Goal: Task Accomplishment & Management: Use online tool/utility

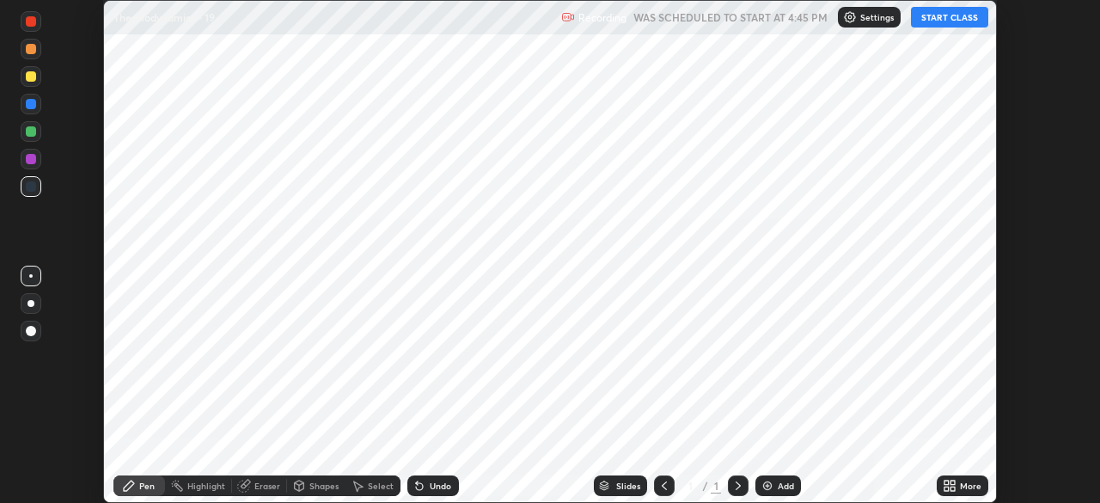
scroll to position [503, 1099]
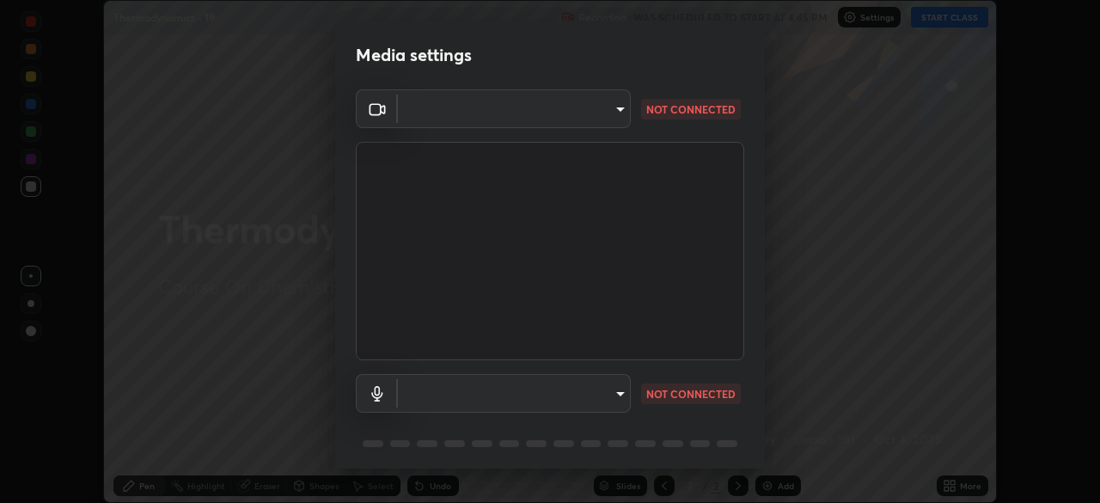
type input "e5f32b9a37d83756d2696e8423a1893a7de7eefef83412cf73fe4da3c4688103"
click at [552, 396] on body "Erase all Thermodynamics - 19 Recording WAS SCHEDULED TO START AT 4:45 PM Setti…" at bounding box center [550, 251] width 1100 height 503
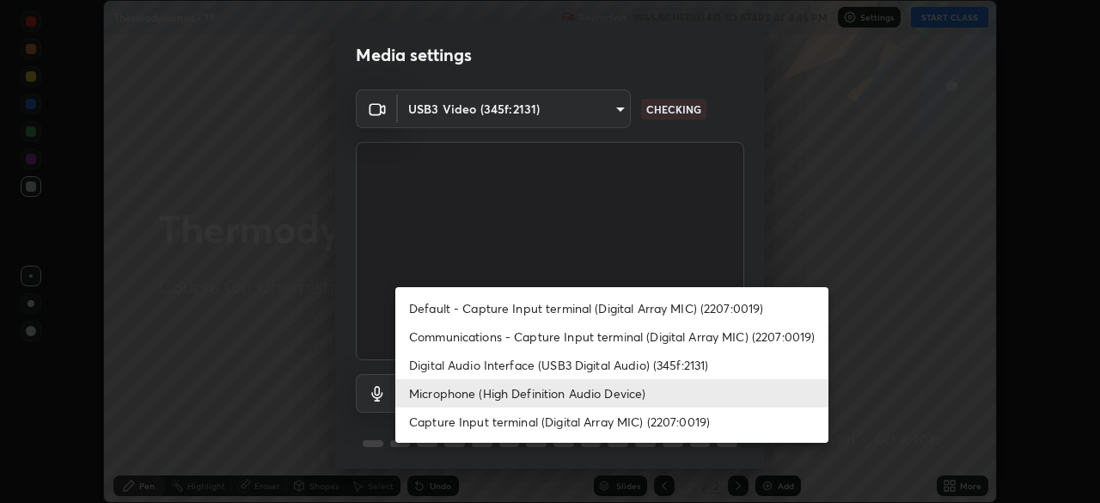
click at [572, 371] on li "Digital Audio Interface (USB3 Digital Audio) (345f:2131)" at bounding box center [611, 365] width 433 height 28
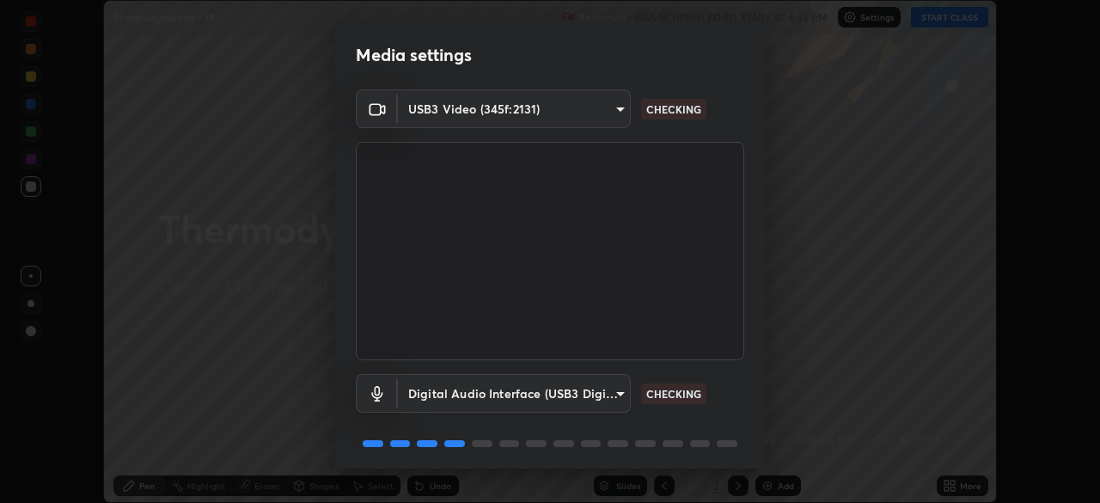
click at [559, 395] on body "Erase all Thermodynamics - 19 Recording WAS SCHEDULED TO START AT 4:45 PM Setti…" at bounding box center [550, 251] width 1100 height 503
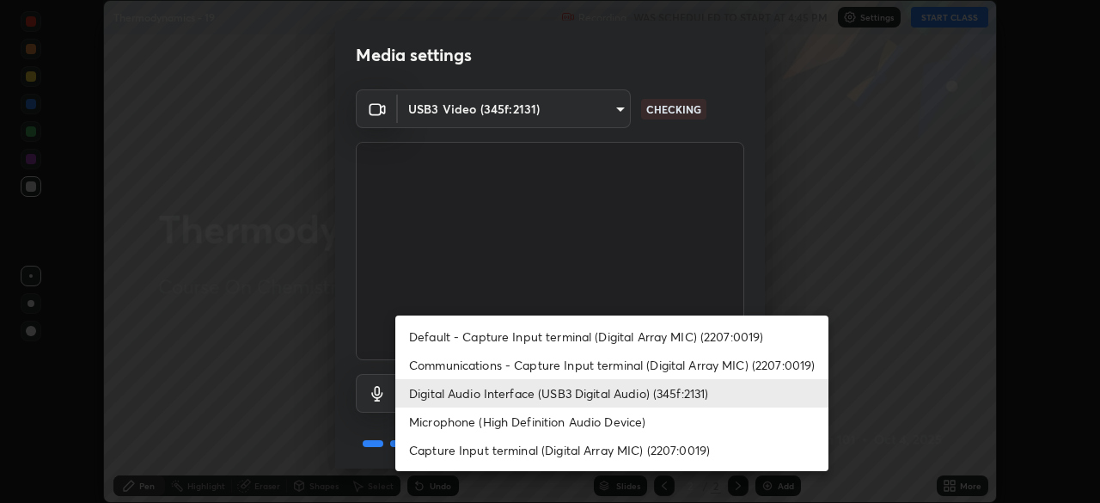
click at [564, 426] on li "Microphone (High Definition Audio Device)" at bounding box center [611, 421] width 433 height 28
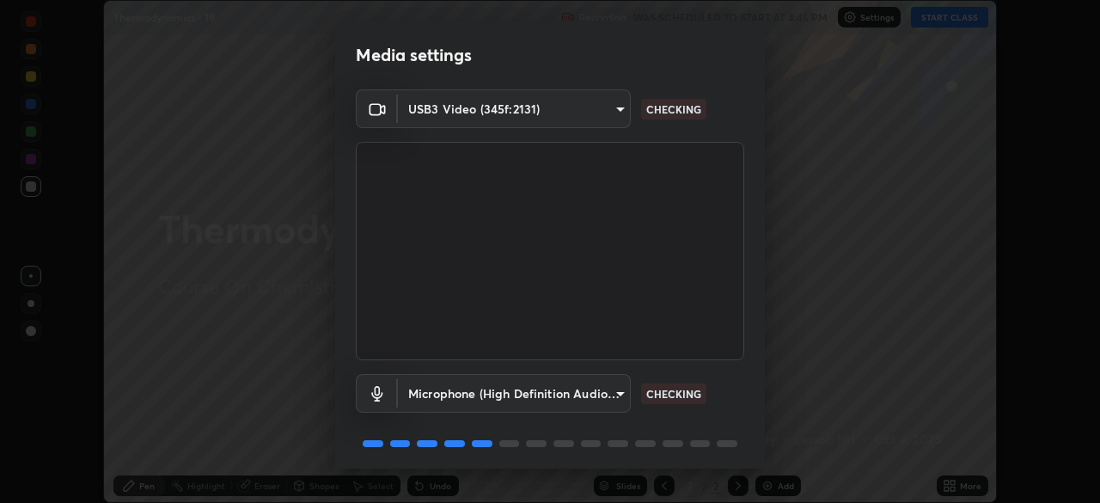
type input "c14db03e4724cfbb62769330c38f0829bf2e28147f2174d9879ef8944fb8b23e"
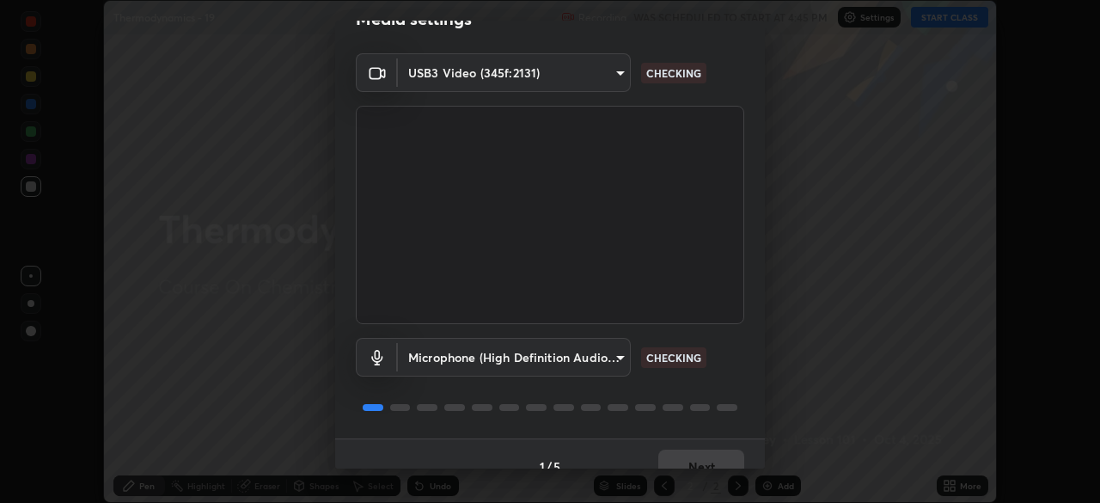
scroll to position [60, 0]
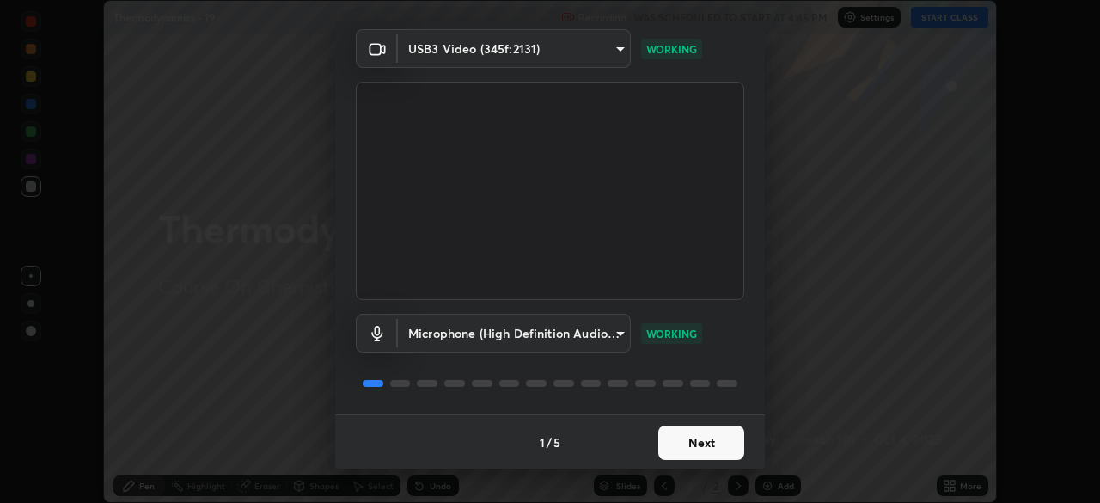
click at [705, 443] on button "Next" at bounding box center [701, 442] width 86 height 34
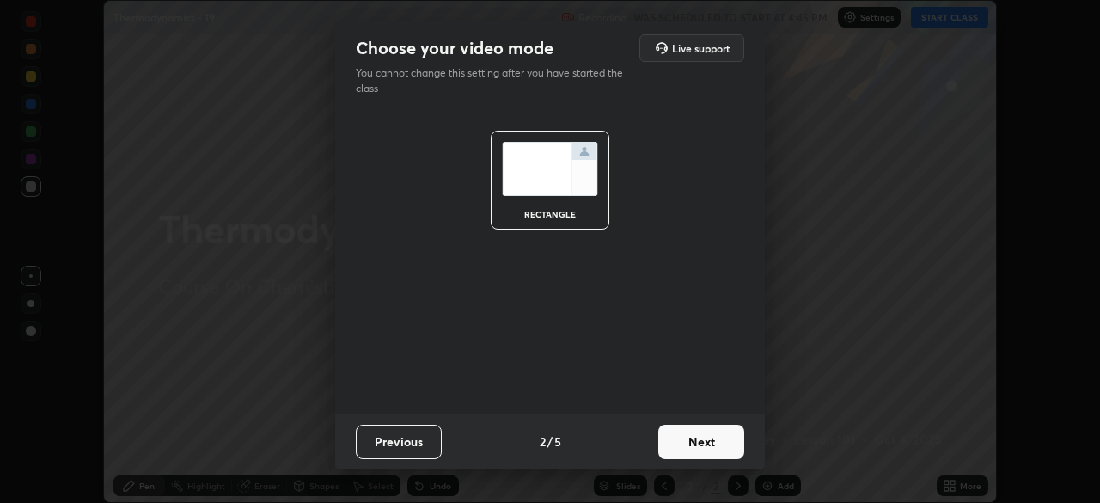
scroll to position [0, 0]
click at [713, 439] on button "Next" at bounding box center [701, 442] width 86 height 34
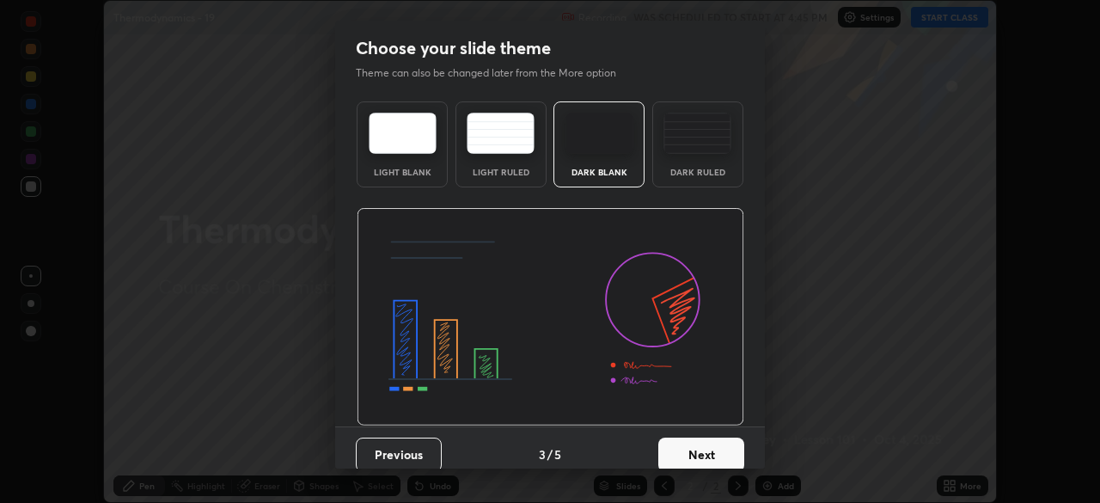
click at [728, 450] on button "Next" at bounding box center [701, 454] width 86 height 34
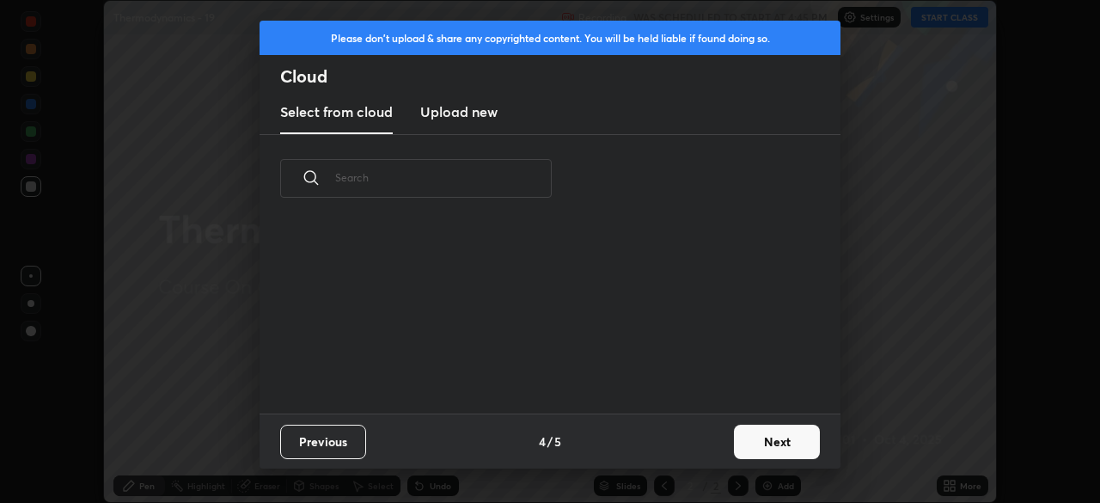
click at [768, 445] on button "Next" at bounding box center [777, 442] width 86 height 34
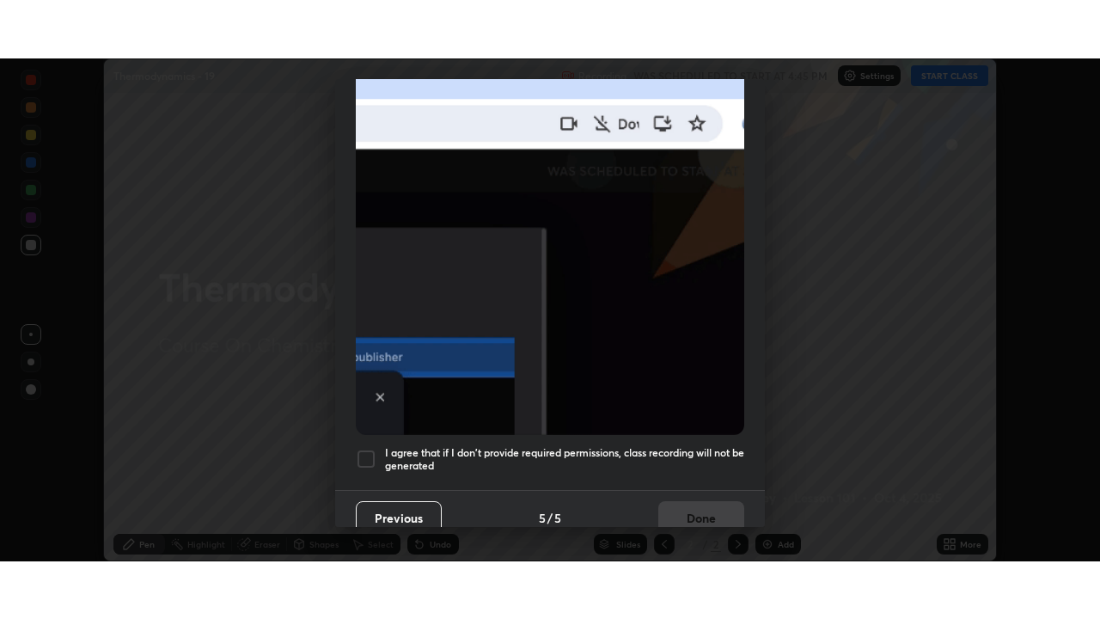
scroll to position [411, 0]
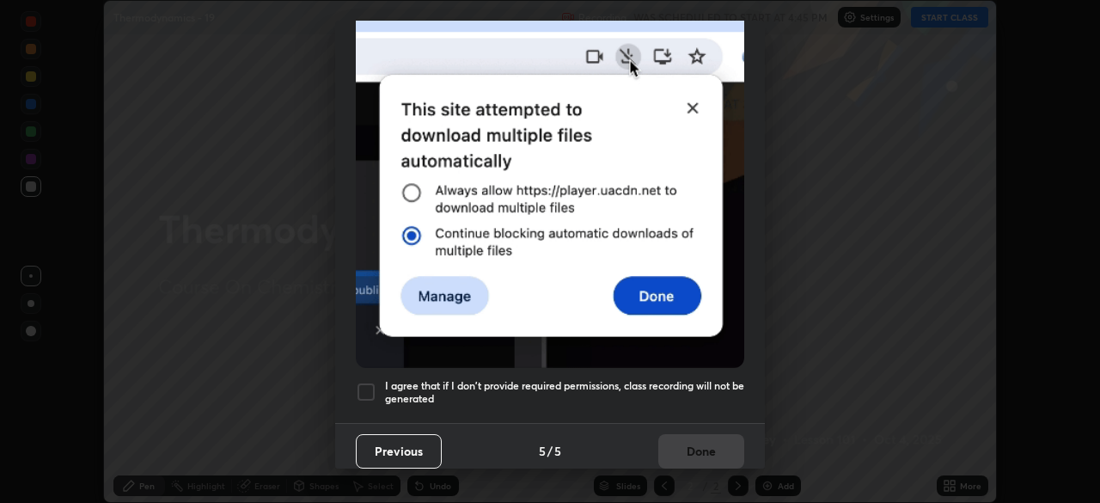
click at [586, 394] on h5 "I agree that if I don't provide required permissions, class recording will not …" at bounding box center [564, 392] width 359 height 27
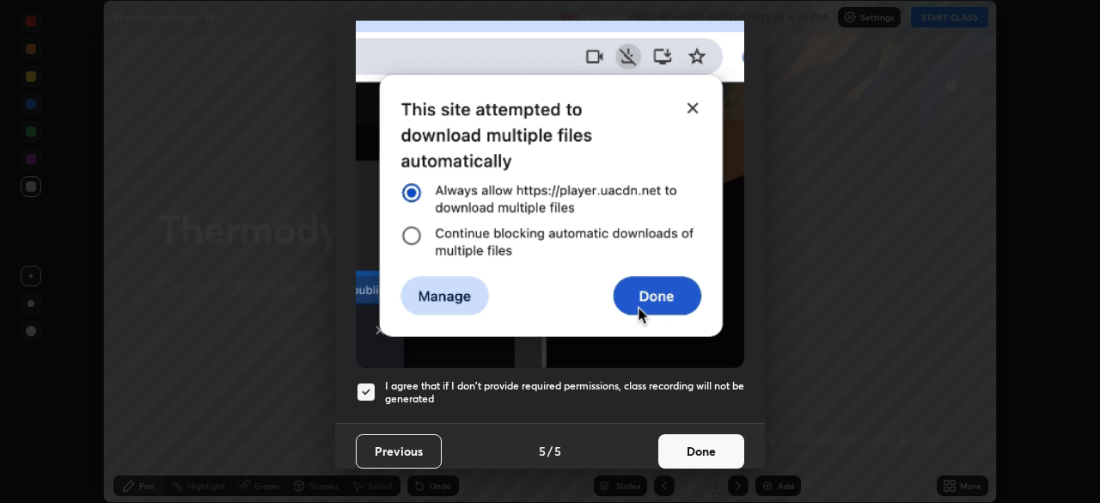
click at [682, 454] on button "Done" at bounding box center [701, 451] width 86 height 34
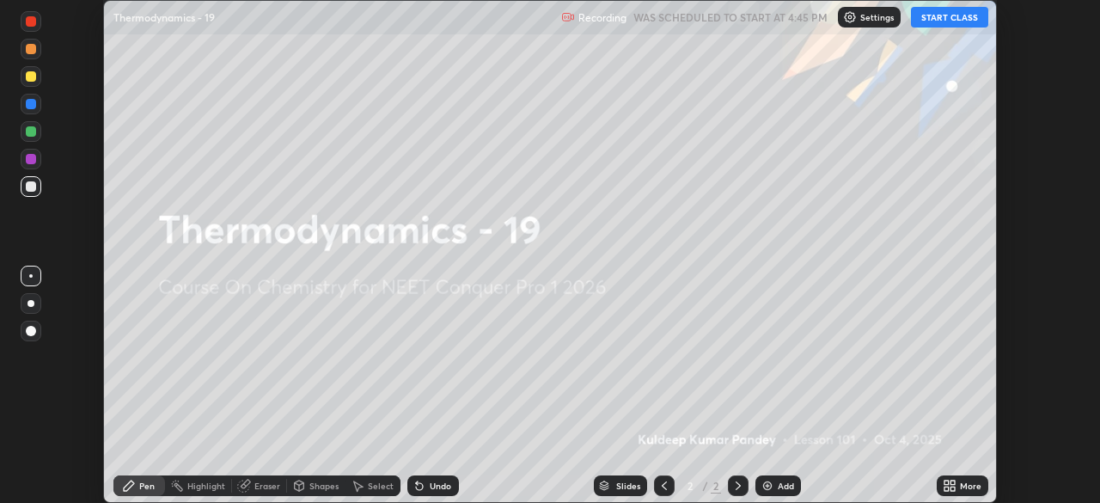
click at [961, 19] on button "START CLASS" at bounding box center [949, 17] width 77 height 21
click at [957, 20] on button "START CLASS" at bounding box center [949, 17] width 77 height 21
click at [950, 20] on button "START CLASS" at bounding box center [949, 17] width 77 height 21
click at [952, 20] on button "START CLASS" at bounding box center [949, 17] width 77 height 21
click at [949, 17] on button "START CLASS" at bounding box center [949, 17] width 77 height 21
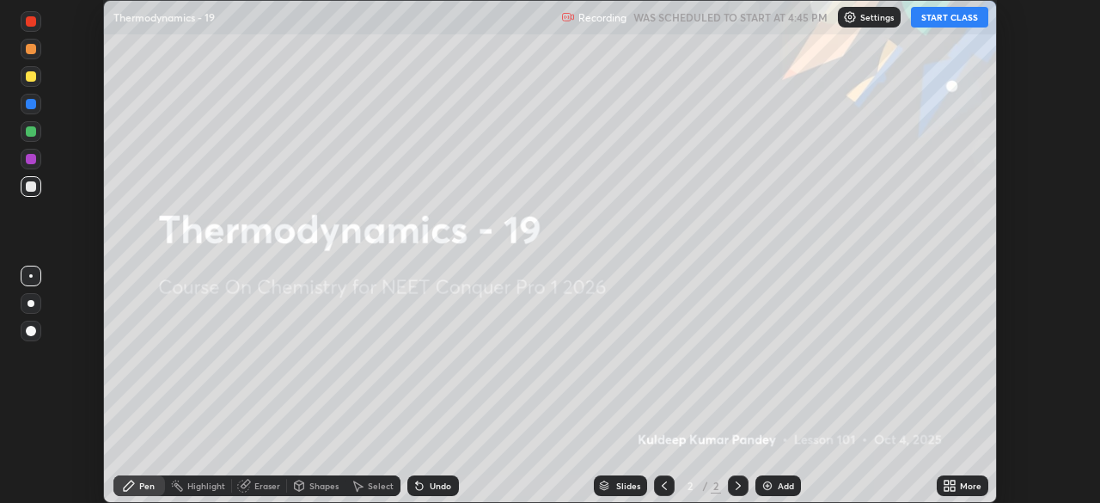
click at [952, 19] on button "START CLASS" at bounding box center [949, 17] width 77 height 21
click at [933, 18] on button "START CLASS" at bounding box center [949, 17] width 77 height 21
click at [975, 492] on div "More" at bounding box center [963, 485] width 52 height 21
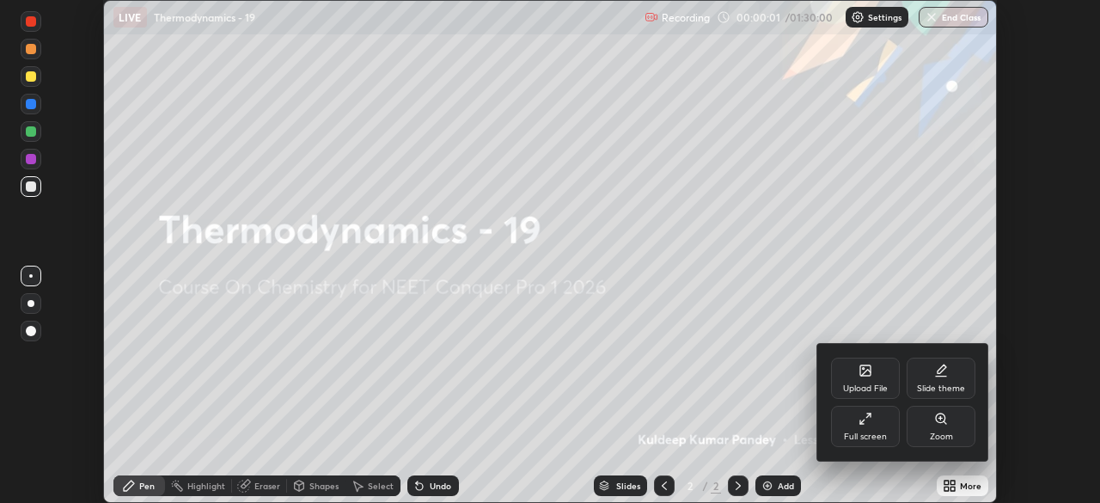
click at [878, 437] on div "Full screen" at bounding box center [865, 436] width 43 height 9
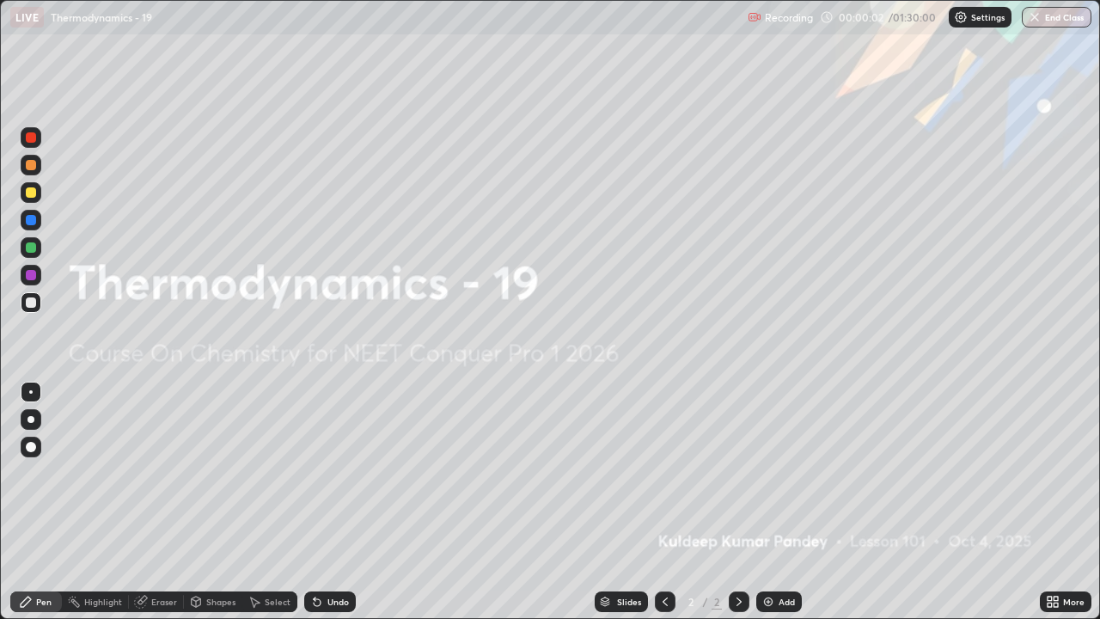
scroll to position [619, 1100]
click at [767, 502] on img at bounding box center [769, 602] width 14 height 14
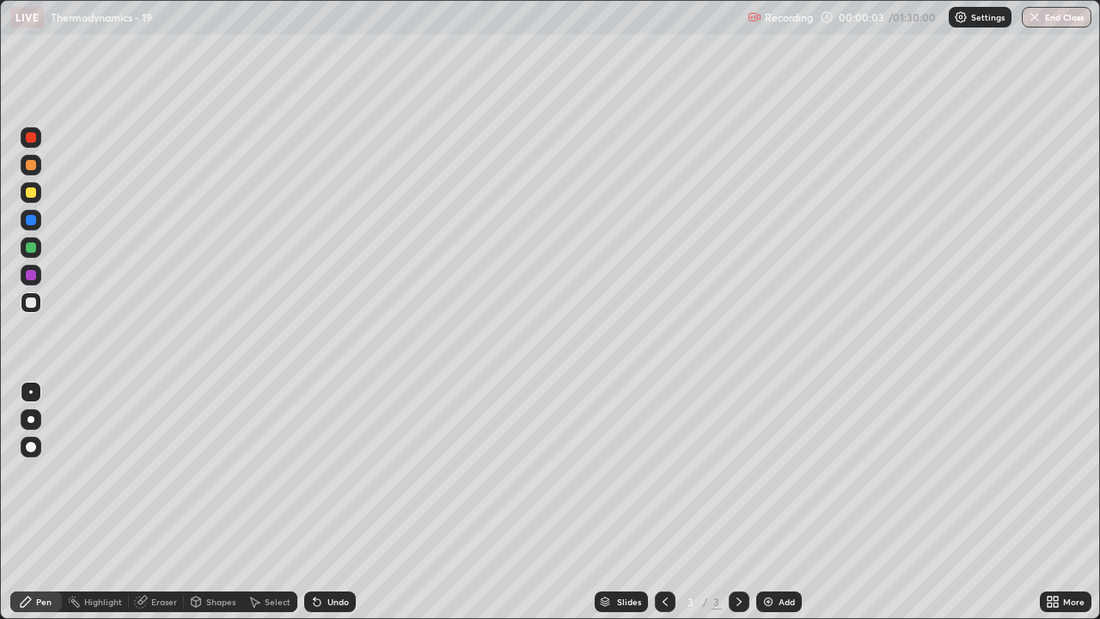
click at [765, 502] on img at bounding box center [769, 602] width 14 height 14
click at [766, 502] on img at bounding box center [769, 602] width 14 height 14
click at [767, 502] on img at bounding box center [769, 602] width 14 height 14
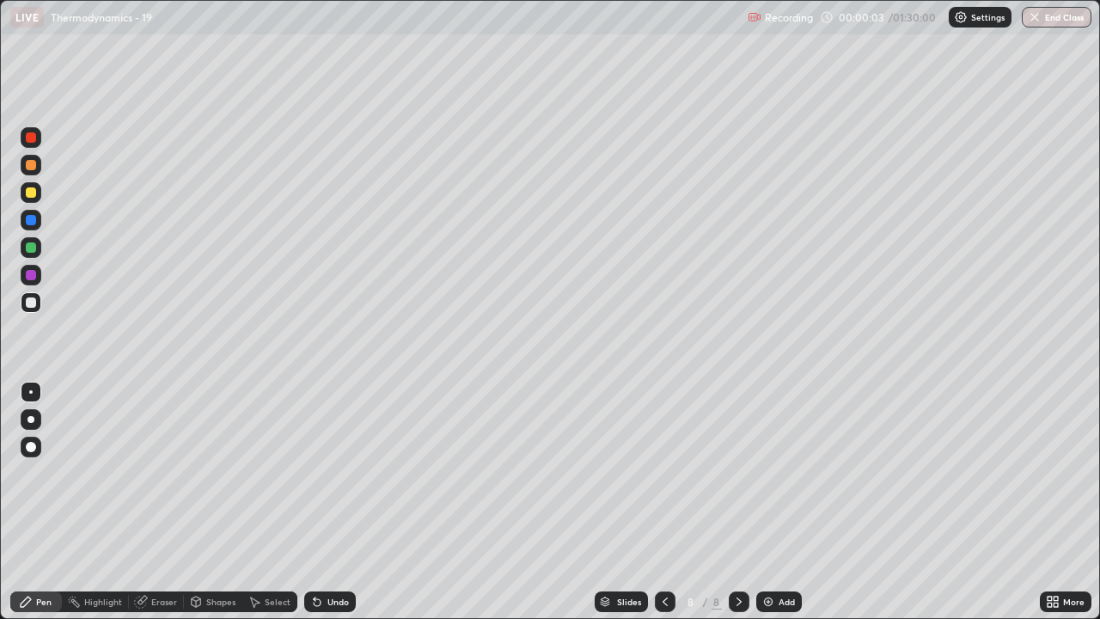
click at [768, 502] on img at bounding box center [769, 602] width 14 height 14
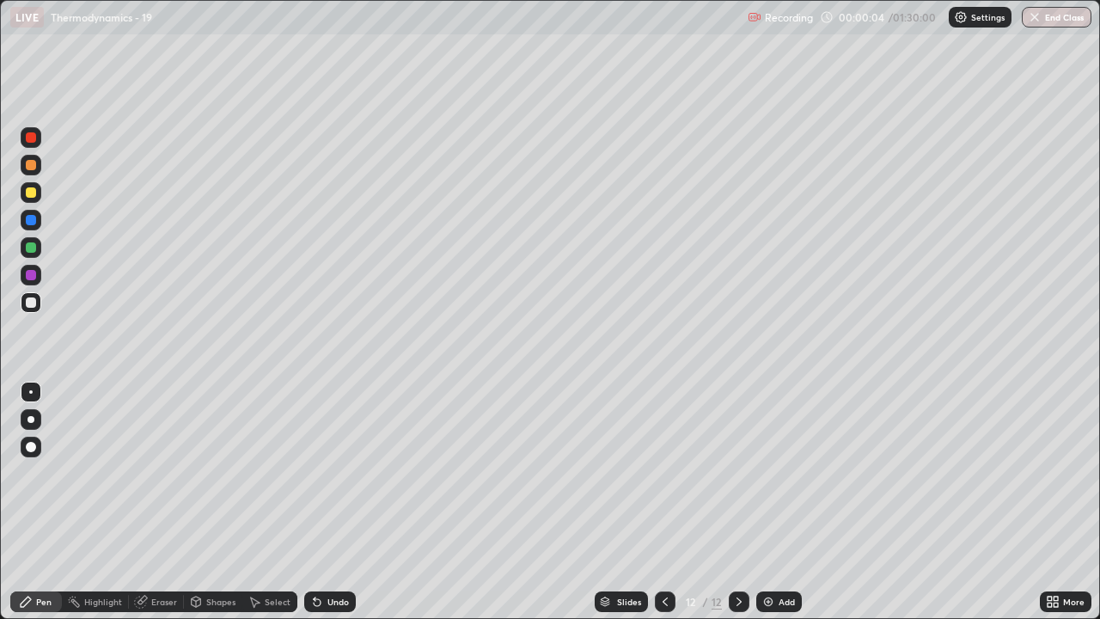
click at [768, 502] on img at bounding box center [769, 602] width 14 height 14
click at [767, 502] on img at bounding box center [769, 602] width 14 height 14
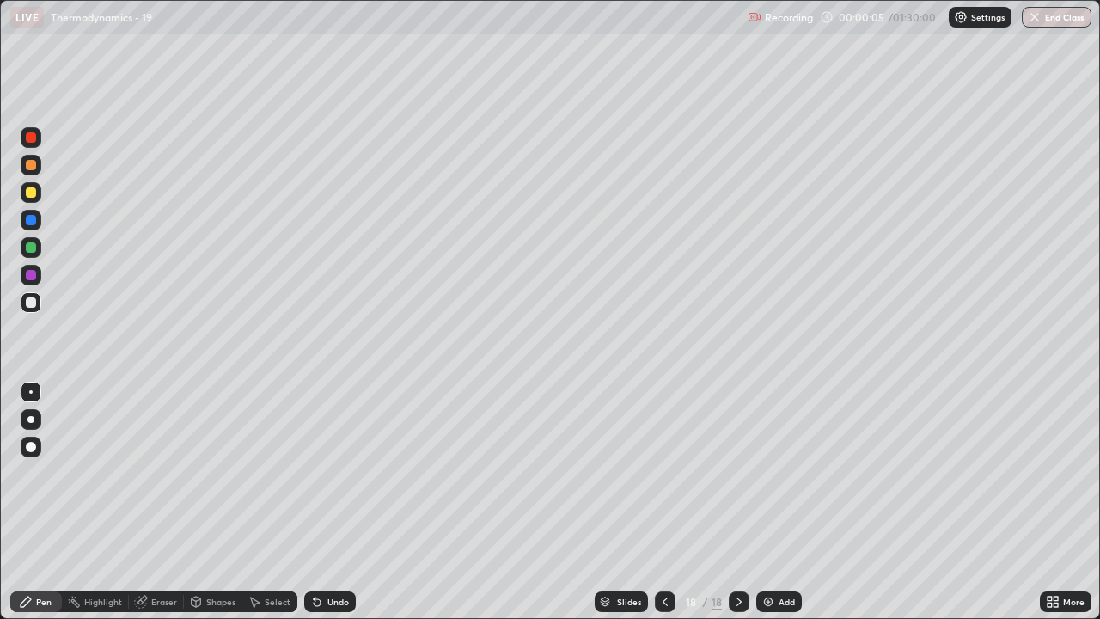
click at [768, 502] on img at bounding box center [769, 602] width 14 height 14
click at [769, 502] on img at bounding box center [769, 602] width 14 height 14
click at [768, 502] on img at bounding box center [769, 602] width 14 height 14
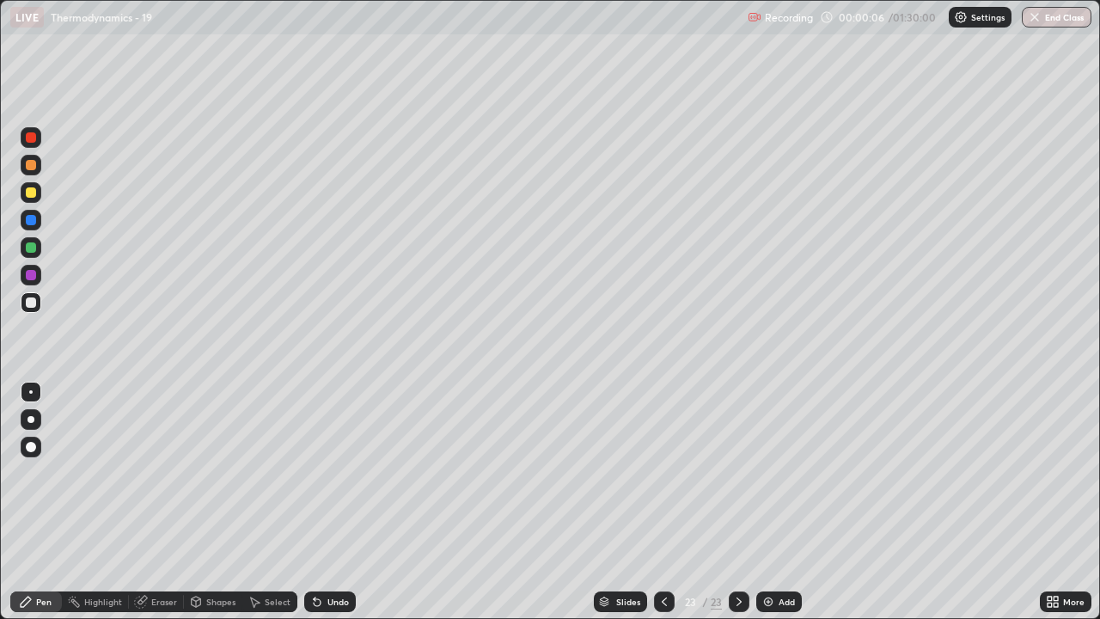
click at [770, 502] on img at bounding box center [769, 602] width 14 height 14
click at [772, 502] on img at bounding box center [769, 602] width 14 height 14
click at [771, 502] on img at bounding box center [769, 602] width 14 height 14
click at [770, 502] on img at bounding box center [769, 602] width 14 height 14
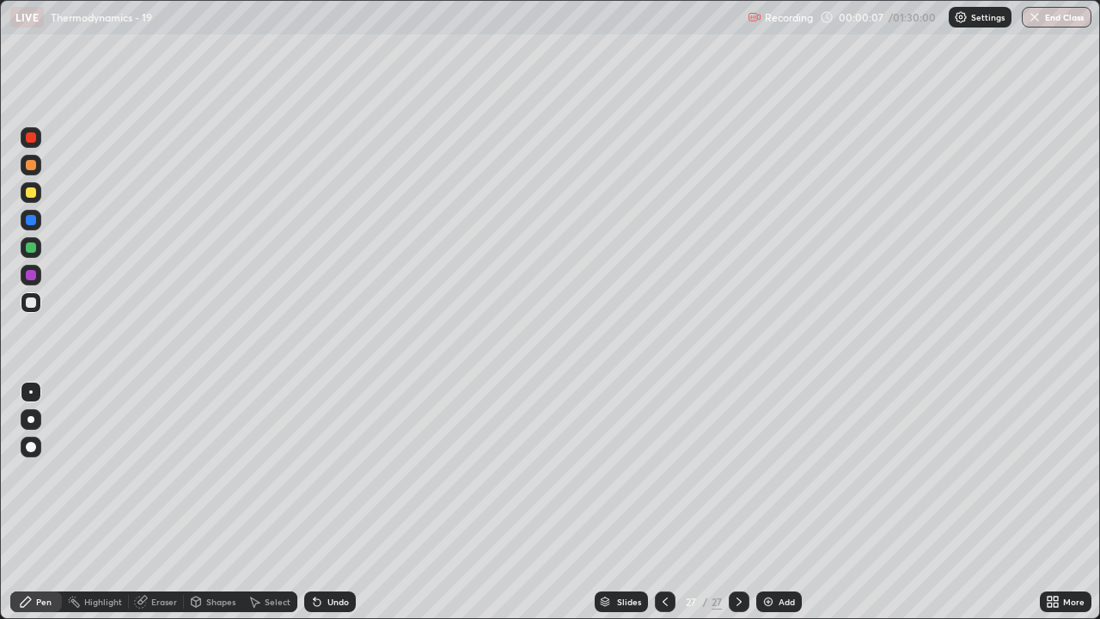
click at [770, 502] on img at bounding box center [769, 602] width 14 height 14
click at [763, 502] on img at bounding box center [769, 602] width 14 height 14
click at [769, 502] on img at bounding box center [769, 602] width 14 height 14
click at [663, 502] on icon at bounding box center [665, 602] width 14 height 14
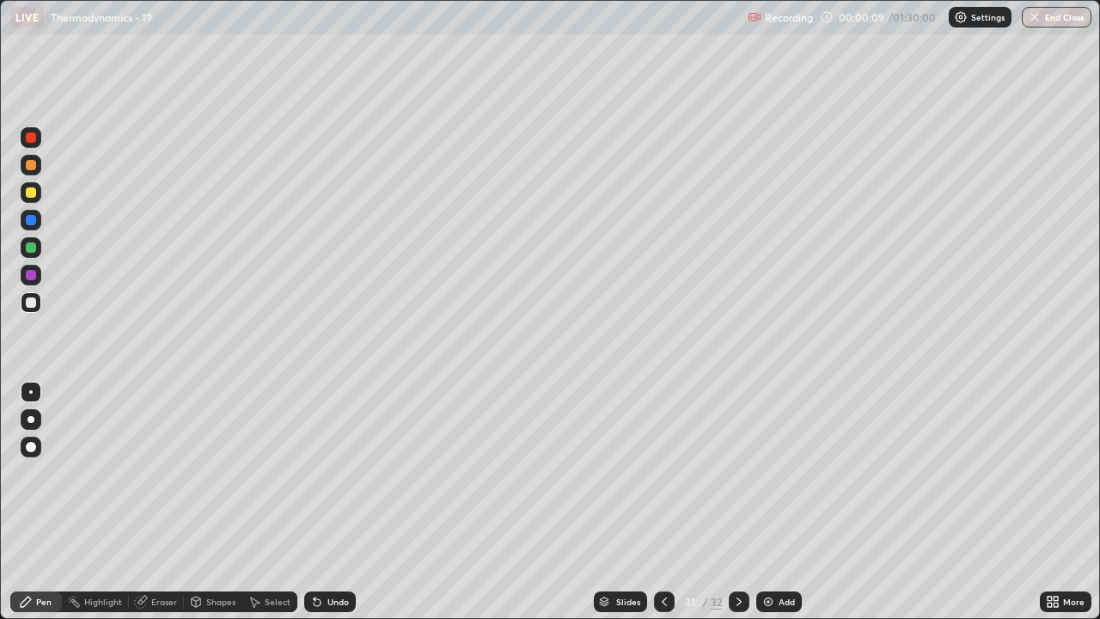
click at [664, 502] on icon at bounding box center [665, 602] width 14 height 14
click at [661, 502] on icon at bounding box center [665, 602] width 14 height 14
click at [663, 502] on icon at bounding box center [665, 602] width 14 height 14
click at [660, 502] on icon at bounding box center [665, 602] width 14 height 14
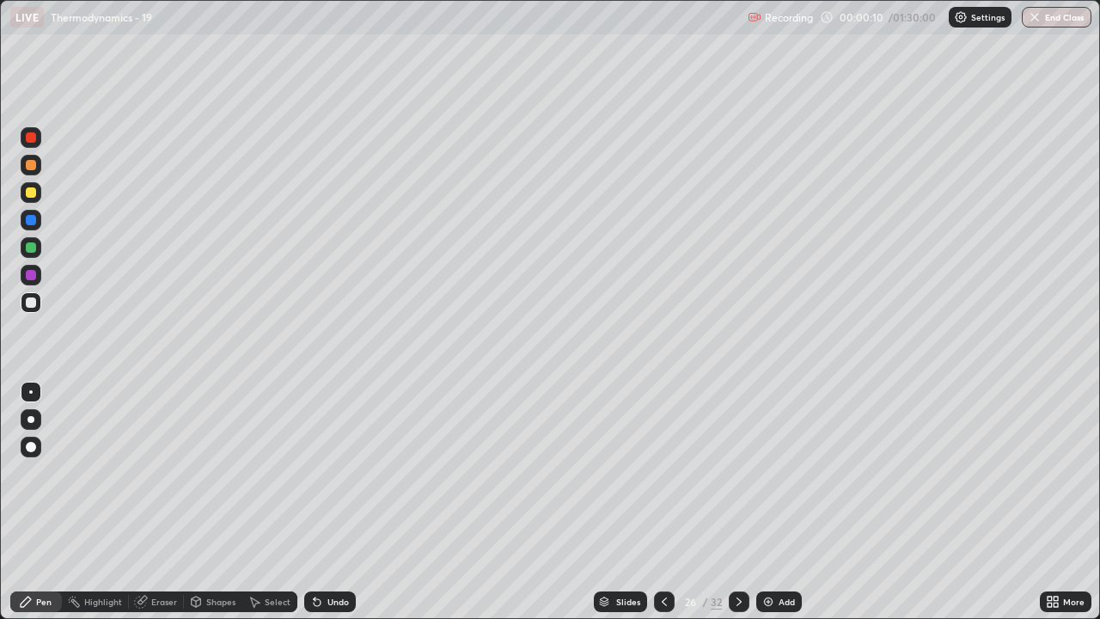
click at [662, 502] on icon at bounding box center [665, 602] width 14 height 14
click at [662, 502] on icon at bounding box center [664, 601] width 5 height 9
click at [660, 502] on icon at bounding box center [665, 602] width 14 height 14
click at [662, 502] on icon at bounding box center [664, 601] width 5 height 9
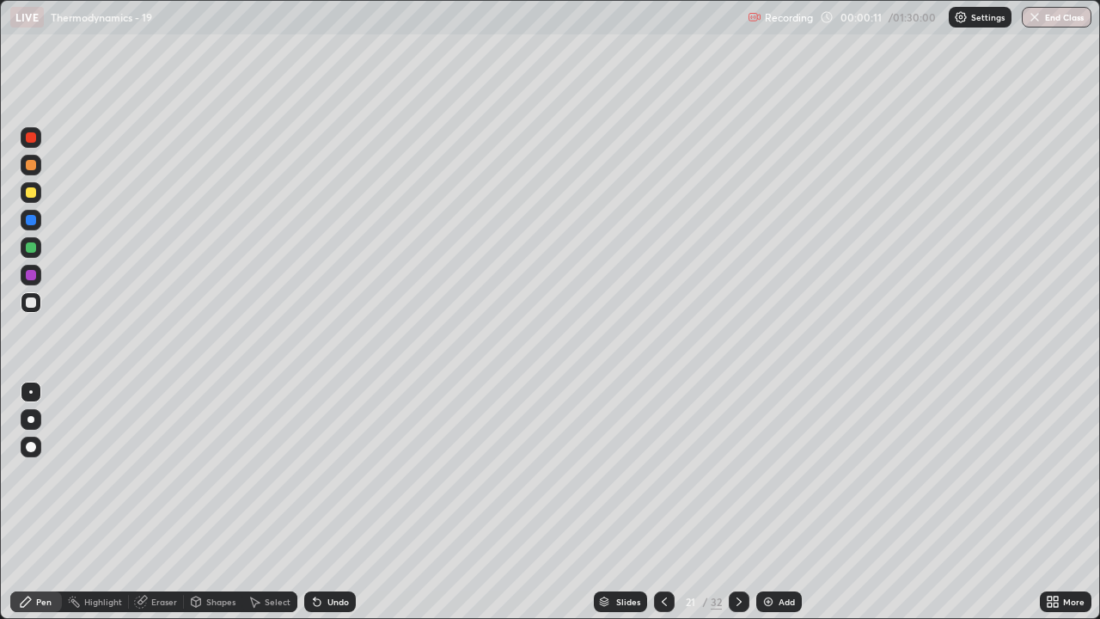
click at [661, 502] on icon at bounding box center [665, 602] width 14 height 14
click at [663, 502] on icon at bounding box center [665, 602] width 14 height 14
click at [660, 502] on icon at bounding box center [665, 602] width 14 height 14
click at [663, 502] on icon at bounding box center [665, 602] width 14 height 14
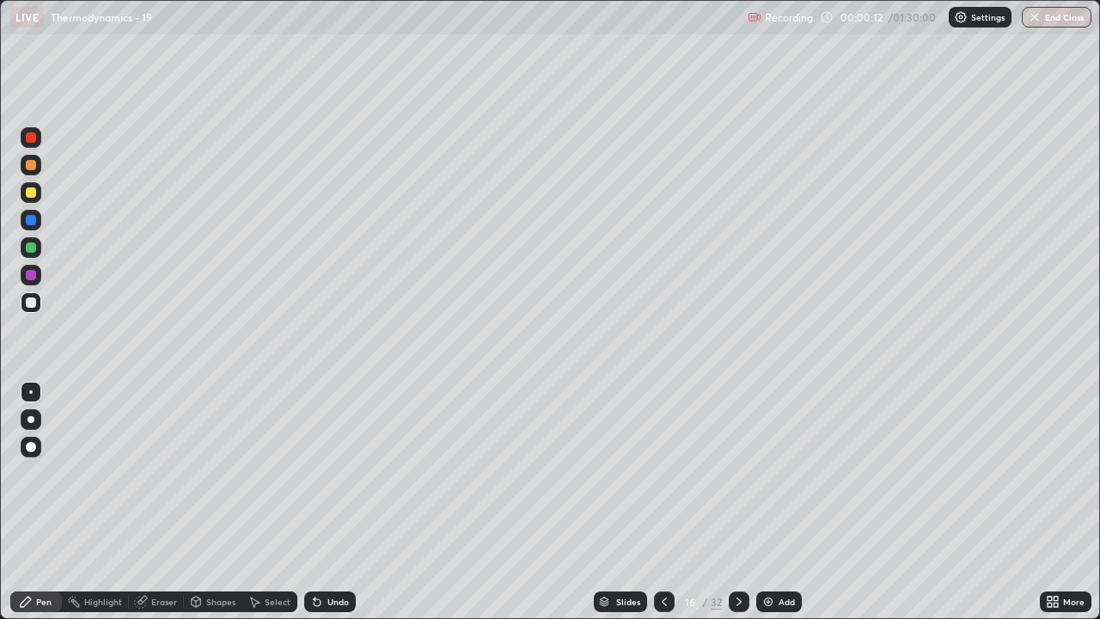
click at [660, 502] on icon at bounding box center [665, 602] width 14 height 14
click at [663, 502] on icon at bounding box center [665, 602] width 14 height 14
click at [660, 502] on icon at bounding box center [665, 602] width 14 height 14
click at [663, 502] on icon at bounding box center [665, 602] width 14 height 14
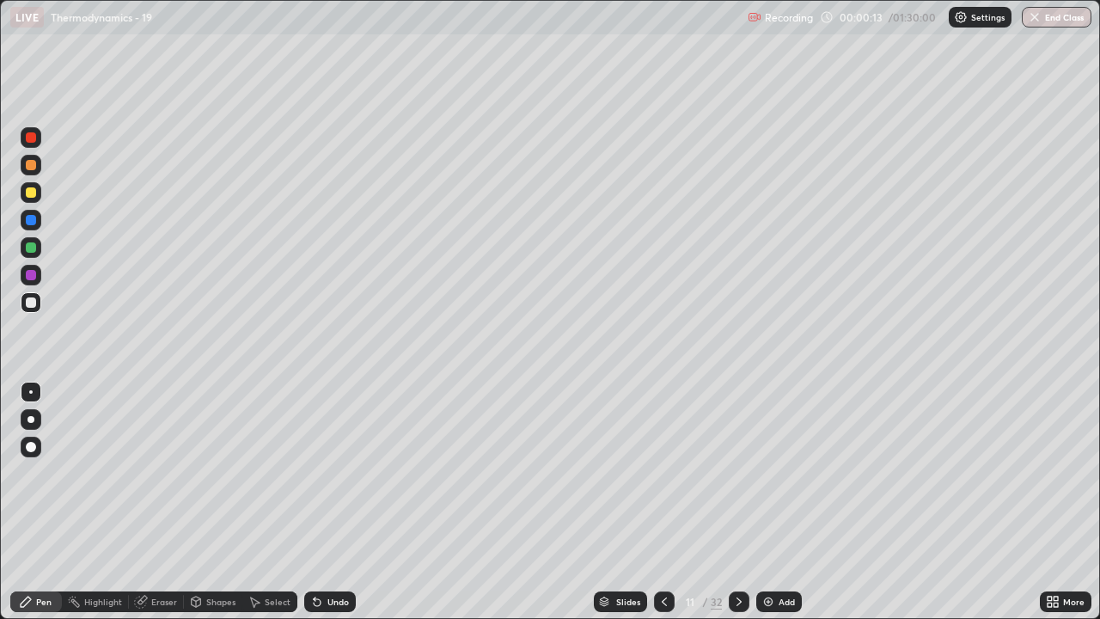
click at [661, 502] on icon at bounding box center [665, 602] width 14 height 14
click at [660, 502] on icon at bounding box center [665, 602] width 14 height 14
click at [663, 502] on icon at bounding box center [665, 602] width 14 height 14
click at [662, 502] on icon at bounding box center [665, 602] width 14 height 14
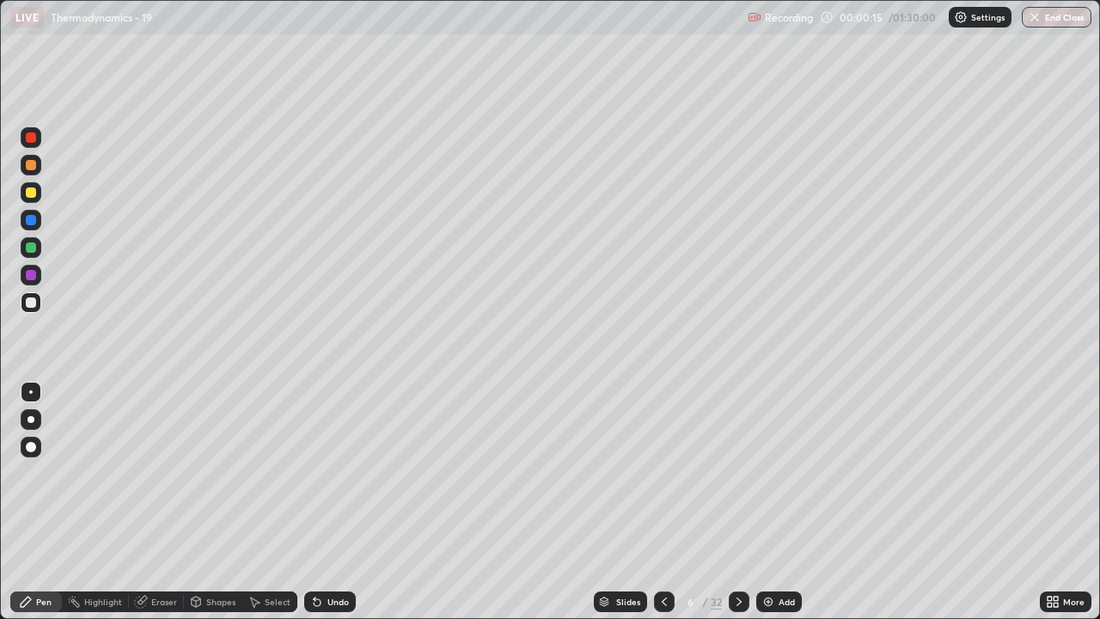
click at [660, 502] on icon at bounding box center [665, 602] width 14 height 14
click at [29, 419] on div at bounding box center [31, 419] width 7 height 7
click at [737, 502] on icon at bounding box center [739, 601] width 5 height 9
click at [737, 502] on icon at bounding box center [739, 602] width 14 height 14
click at [162, 502] on div "Eraser" at bounding box center [156, 601] width 55 height 21
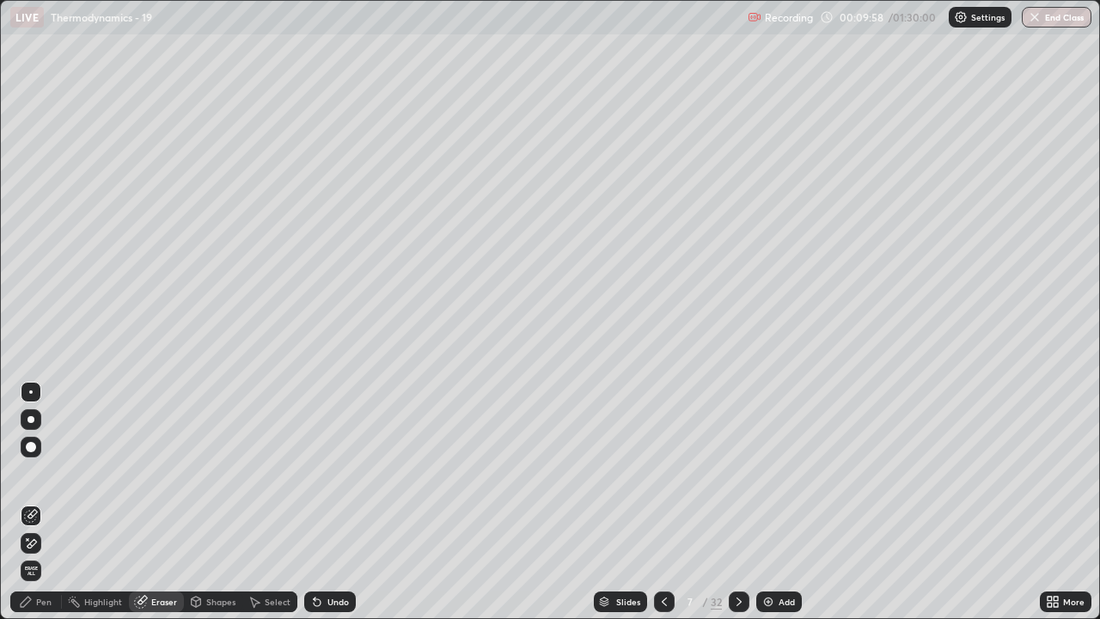
click at [43, 502] on div "Pen" at bounding box center [43, 601] width 15 height 9
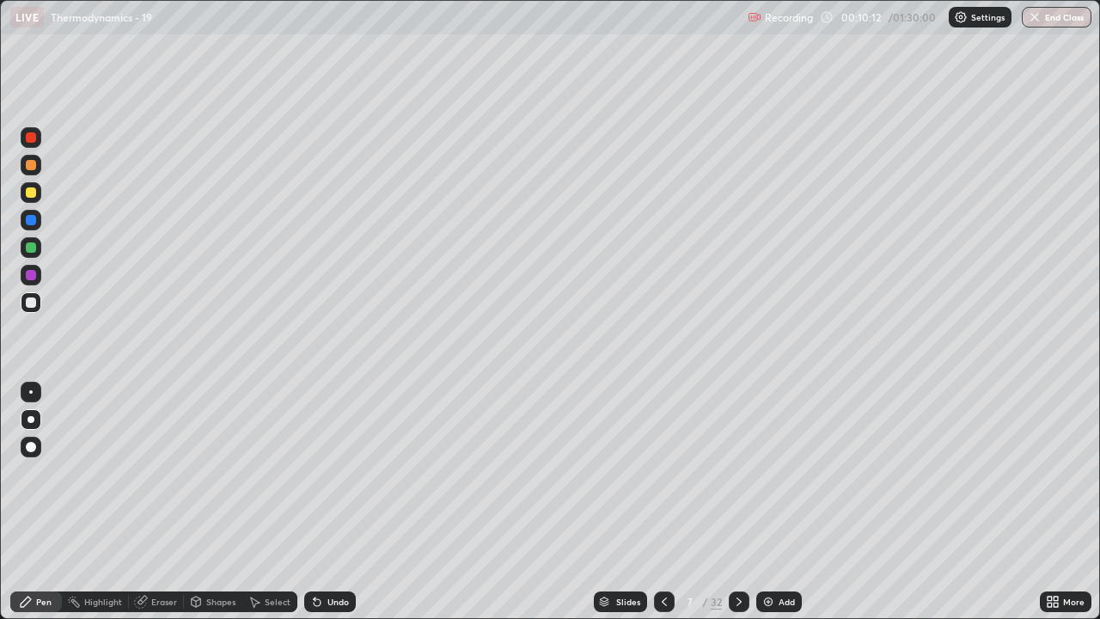
click at [158, 502] on div "Eraser" at bounding box center [156, 601] width 55 height 21
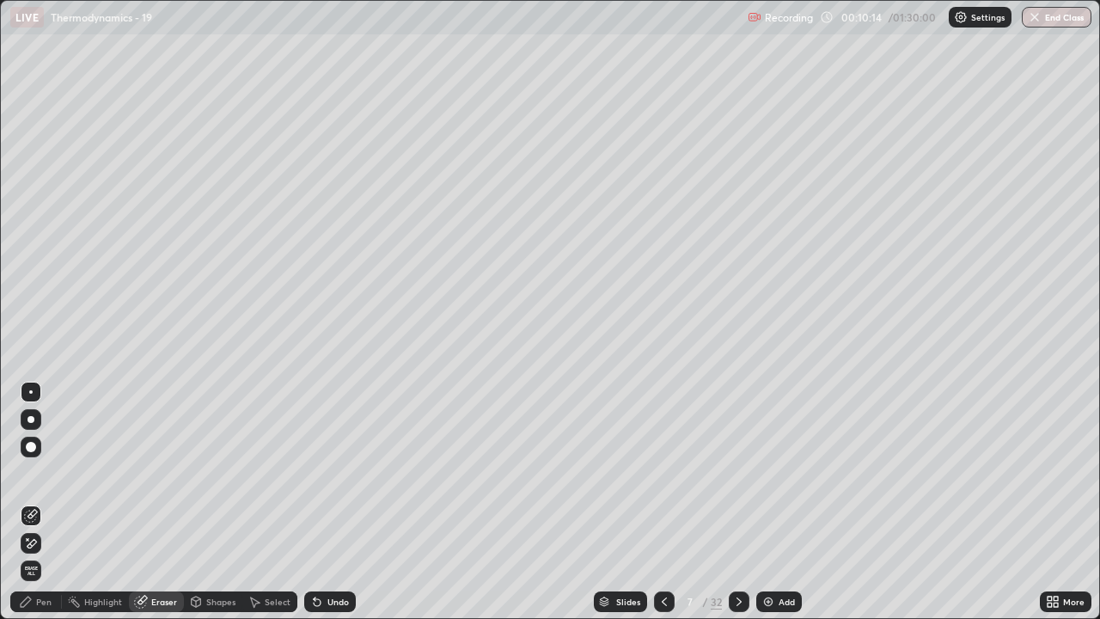
click at [39, 502] on div "Pen" at bounding box center [36, 601] width 52 height 21
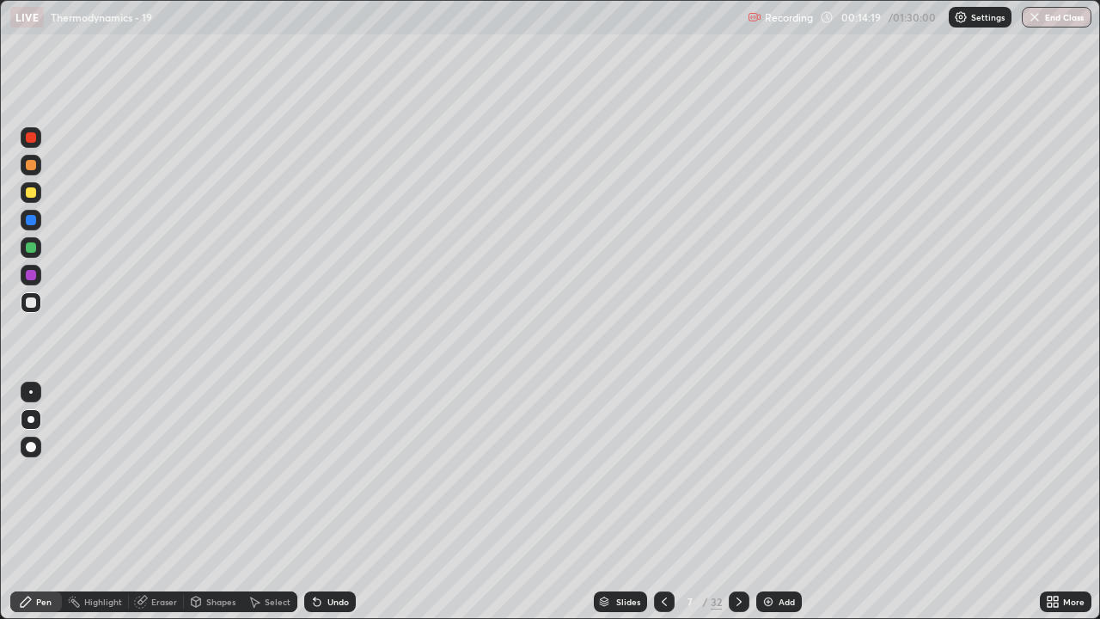
click at [737, 502] on icon at bounding box center [739, 602] width 14 height 14
click at [160, 502] on div "Eraser" at bounding box center [164, 601] width 26 height 9
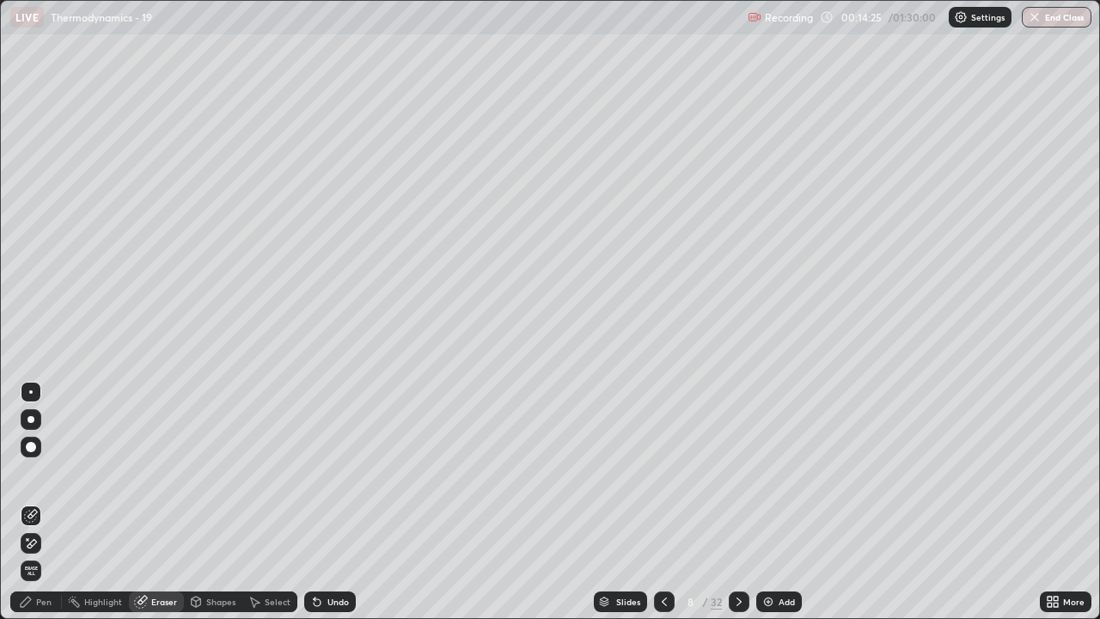
click at [156, 502] on div "Eraser" at bounding box center [156, 601] width 55 height 21
click at [664, 502] on icon at bounding box center [664, 601] width 5 height 9
click at [739, 502] on icon at bounding box center [739, 602] width 14 height 14
click at [44, 502] on div "Pen" at bounding box center [43, 601] width 15 height 9
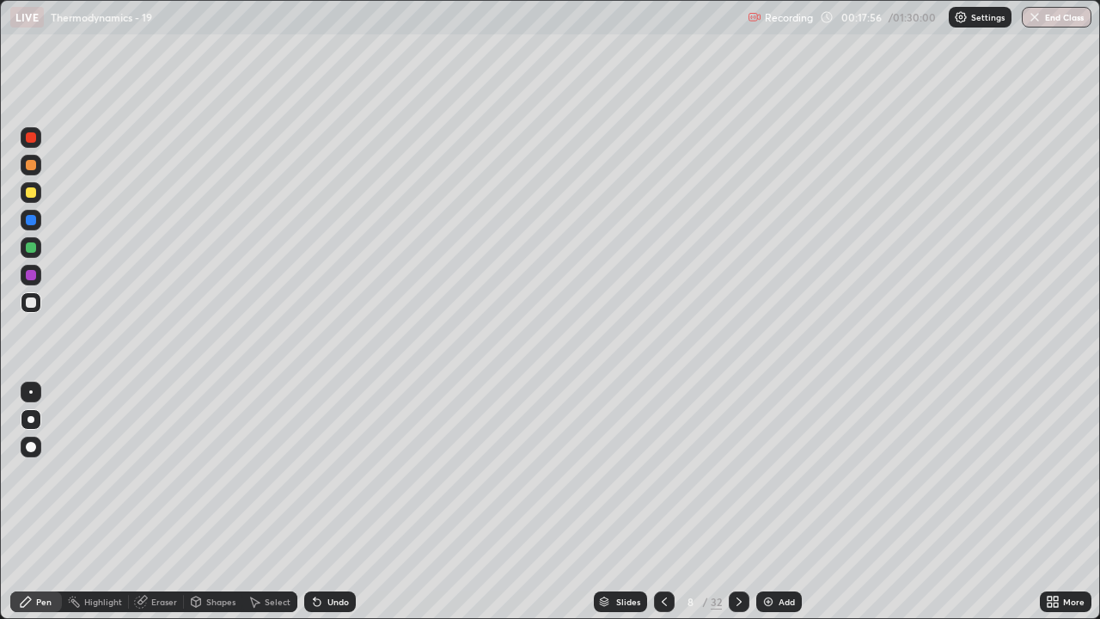
click at [737, 502] on icon at bounding box center [739, 602] width 14 height 14
click at [663, 502] on icon at bounding box center [665, 602] width 14 height 14
click at [737, 502] on icon at bounding box center [739, 601] width 5 height 9
click at [737, 502] on icon at bounding box center [739, 602] width 14 height 14
click at [156, 502] on div "Eraser" at bounding box center [156, 601] width 55 height 21
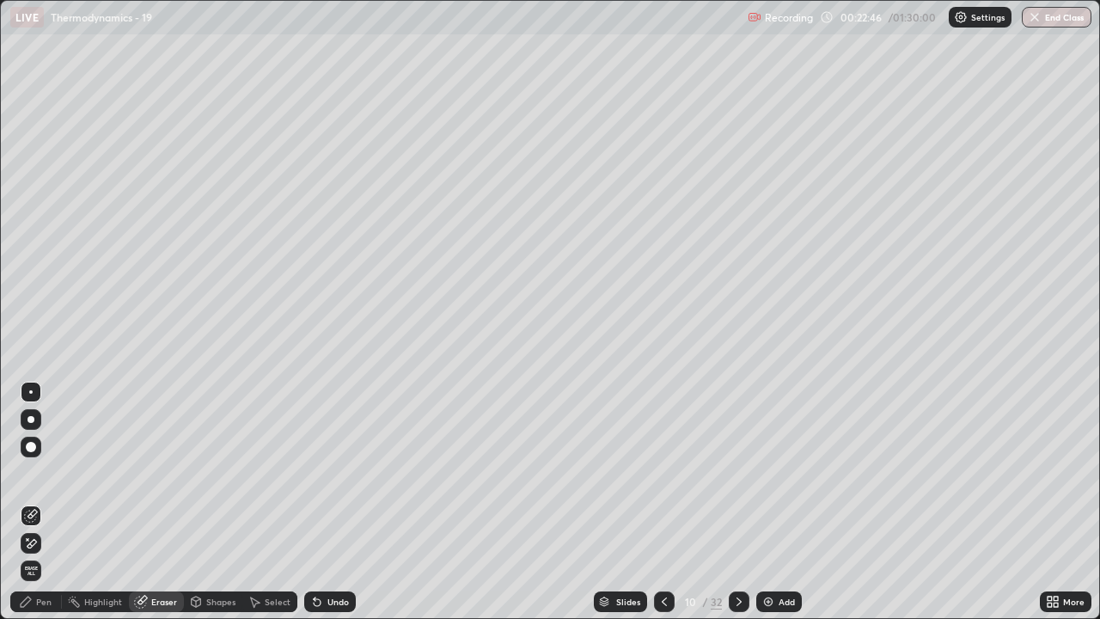
click at [44, 502] on div "Pen" at bounding box center [43, 601] width 15 height 9
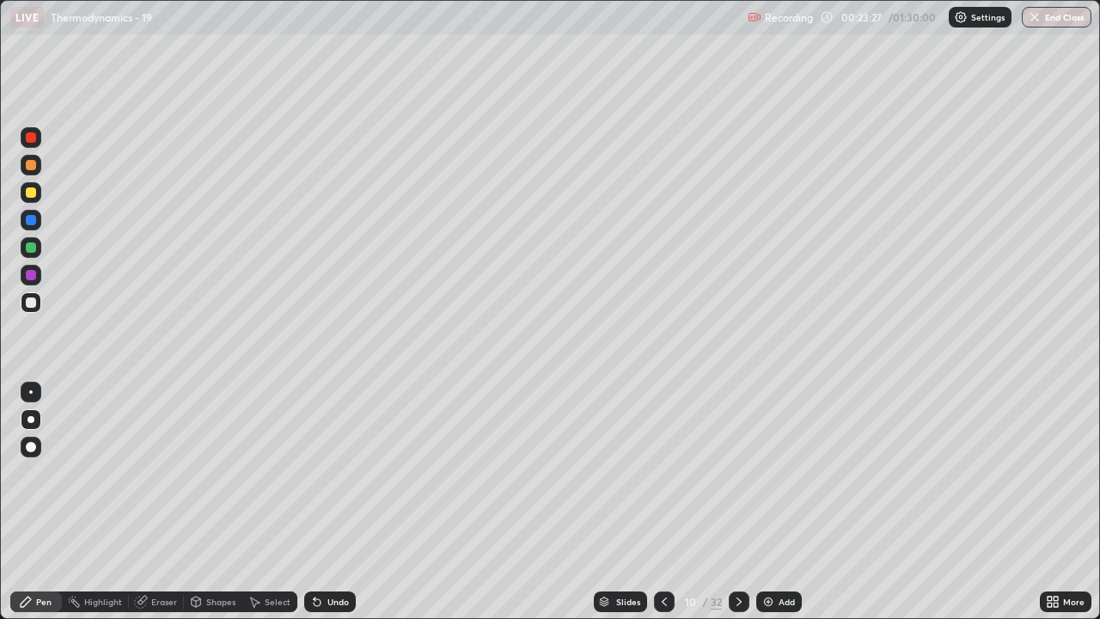
click at [920, 502] on div "Slides 10 / 32 Add" at bounding box center [698, 601] width 684 height 34
click at [735, 502] on icon at bounding box center [739, 602] width 14 height 14
click at [167, 502] on div "Eraser" at bounding box center [164, 601] width 26 height 9
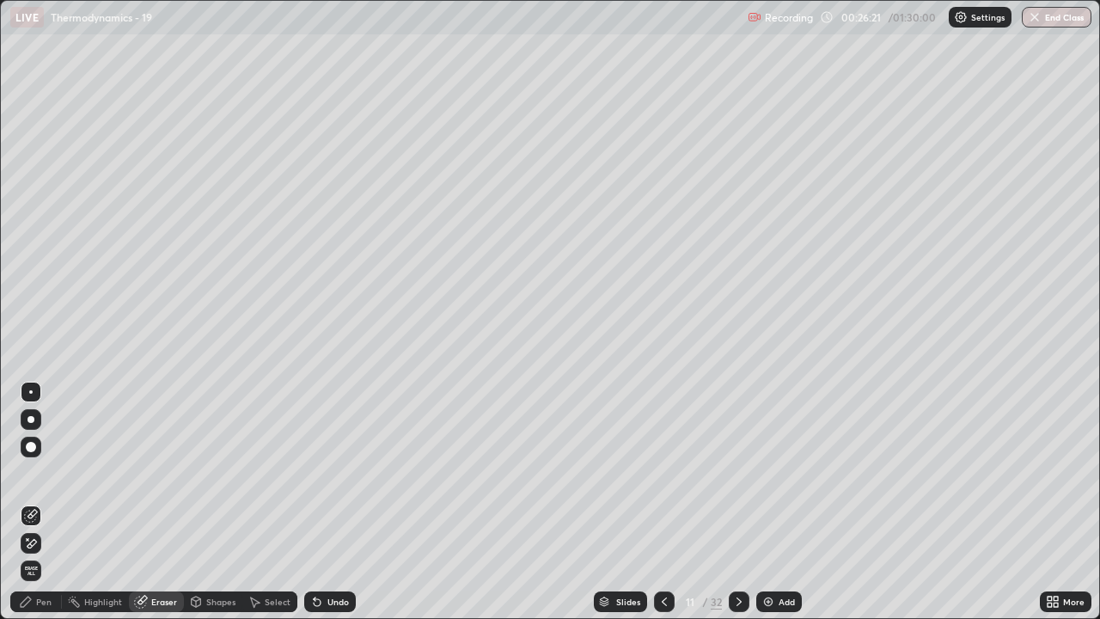
click at [38, 502] on div "Pen" at bounding box center [43, 601] width 15 height 9
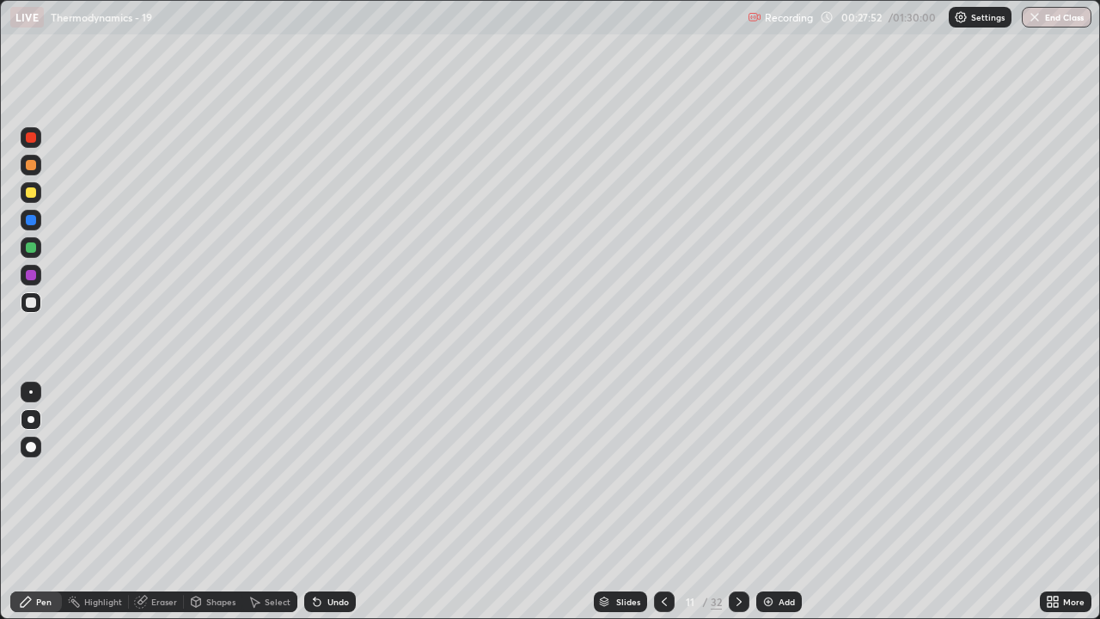
click at [739, 502] on icon at bounding box center [739, 602] width 14 height 14
click at [170, 502] on div "Eraser" at bounding box center [164, 601] width 26 height 9
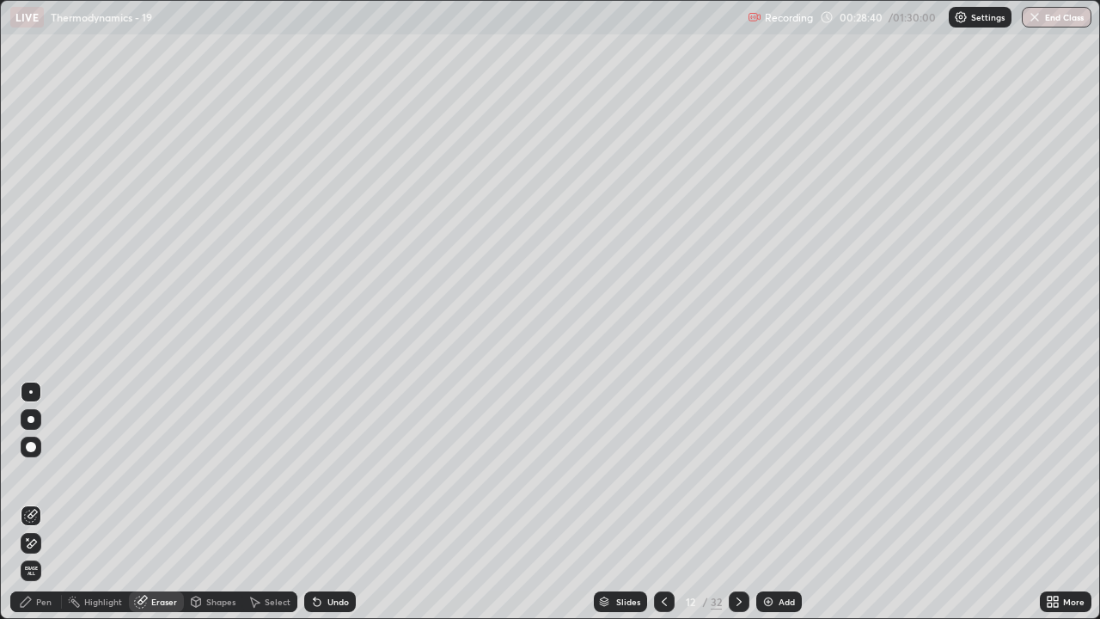
click at [36, 502] on div "Pen" at bounding box center [43, 601] width 15 height 9
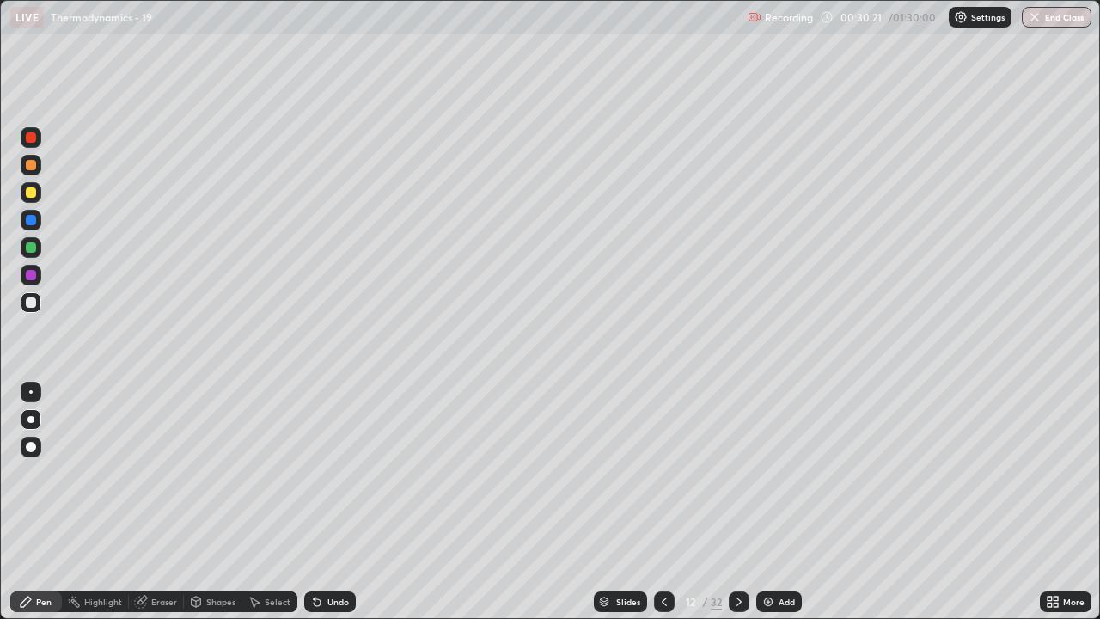
click at [162, 502] on div "Eraser" at bounding box center [164, 601] width 26 height 9
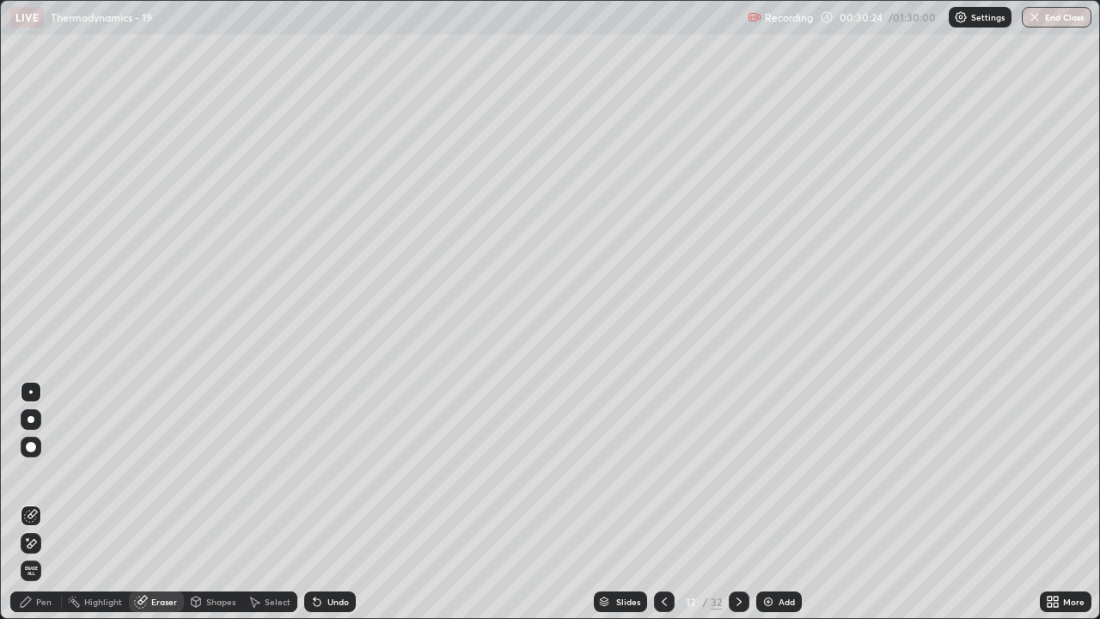
click at [50, 502] on div "Pen" at bounding box center [43, 601] width 15 height 9
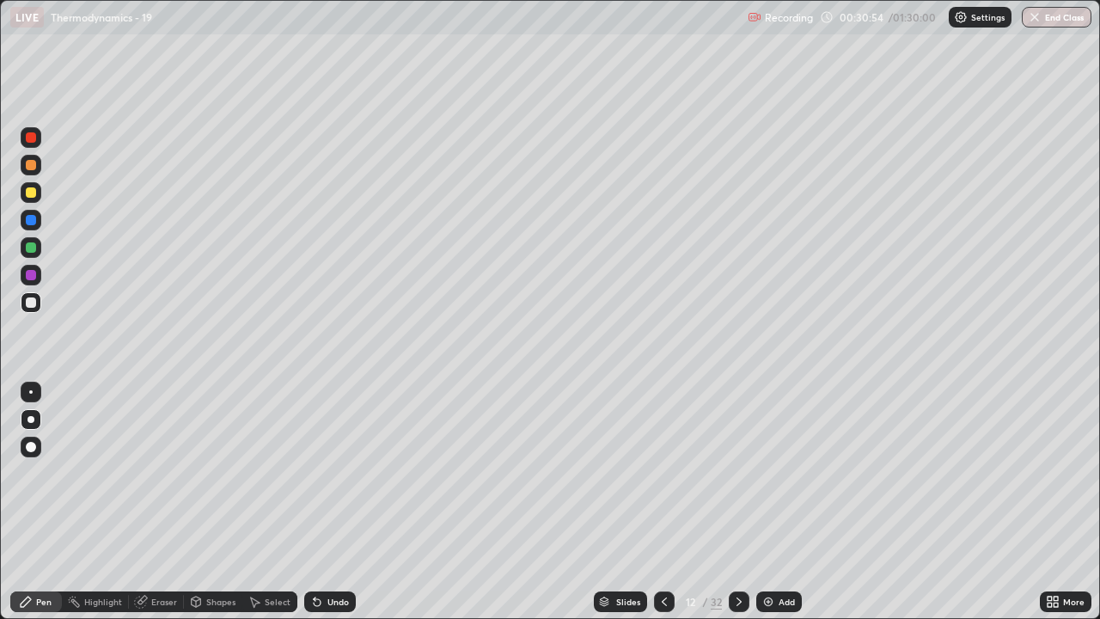
click at [738, 502] on icon at bounding box center [739, 602] width 14 height 14
click at [663, 502] on icon at bounding box center [665, 602] width 14 height 14
click at [737, 502] on icon at bounding box center [739, 601] width 5 height 9
click at [168, 502] on div "Eraser" at bounding box center [164, 601] width 26 height 9
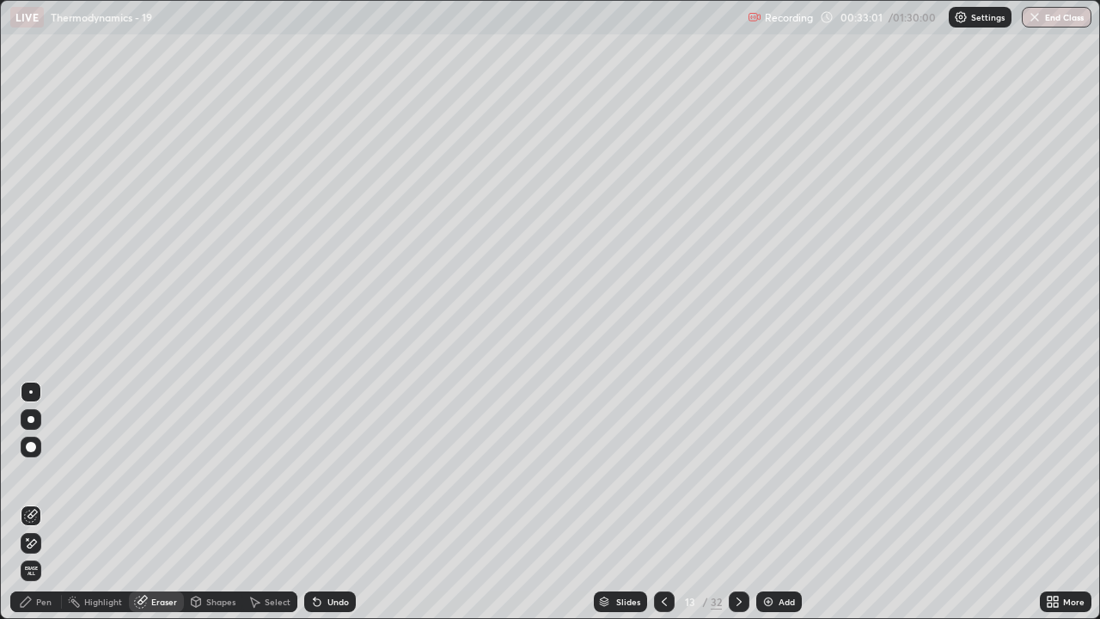
click at [46, 502] on div "Pen" at bounding box center [36, 601] width 52 height 21
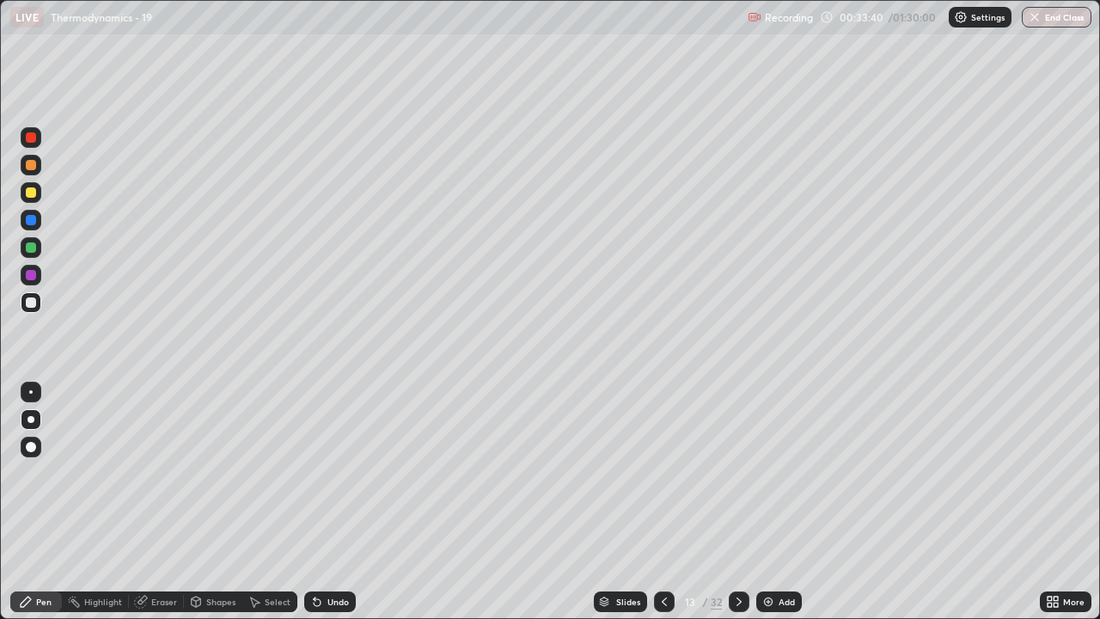
click at [663, 502] on div at bounding box center [664, 601] width 21 height 21
click at [739, 502] on icon at bounding box center [739, 602] width 14 height 14
click at [163, 502] on div "Eraser" at bounding box center [164, 601] width 26 height 9
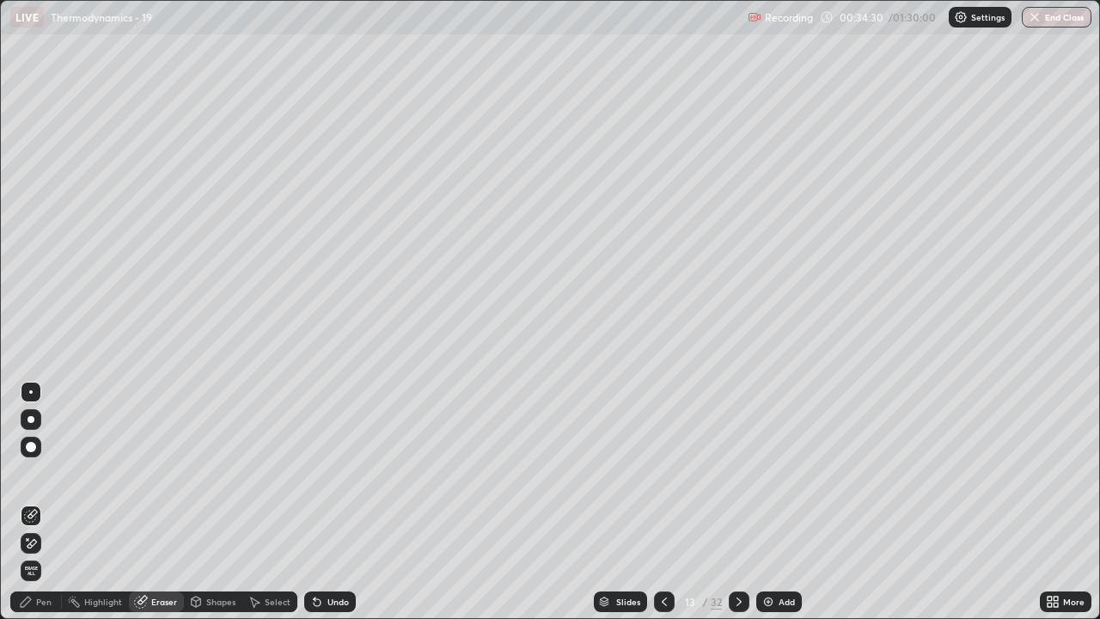
click at [737, 502] on icon at bounding box center [739, 602] width 14 height 14
click at [43, 502] on div "Pen" at bounding box center [43, 601] width 15 height 9
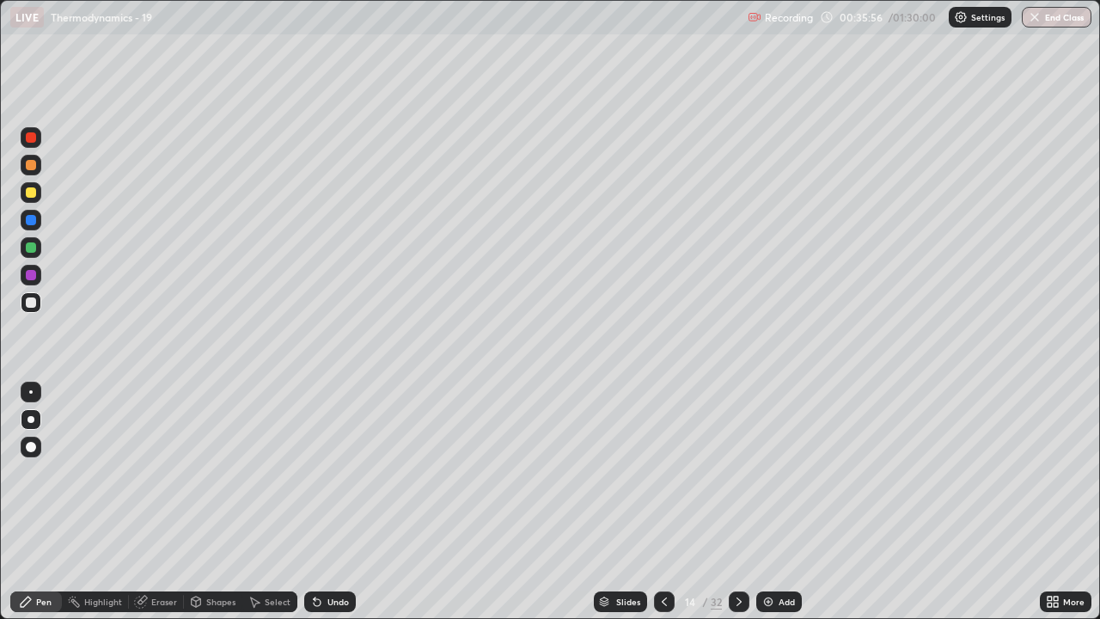
click at [738, 502] on icon at bounding box center [739, 602] width 14 height 14
click at [155, 502] on div "Eraser" at bounding box center [164, 601] width 26 height 9
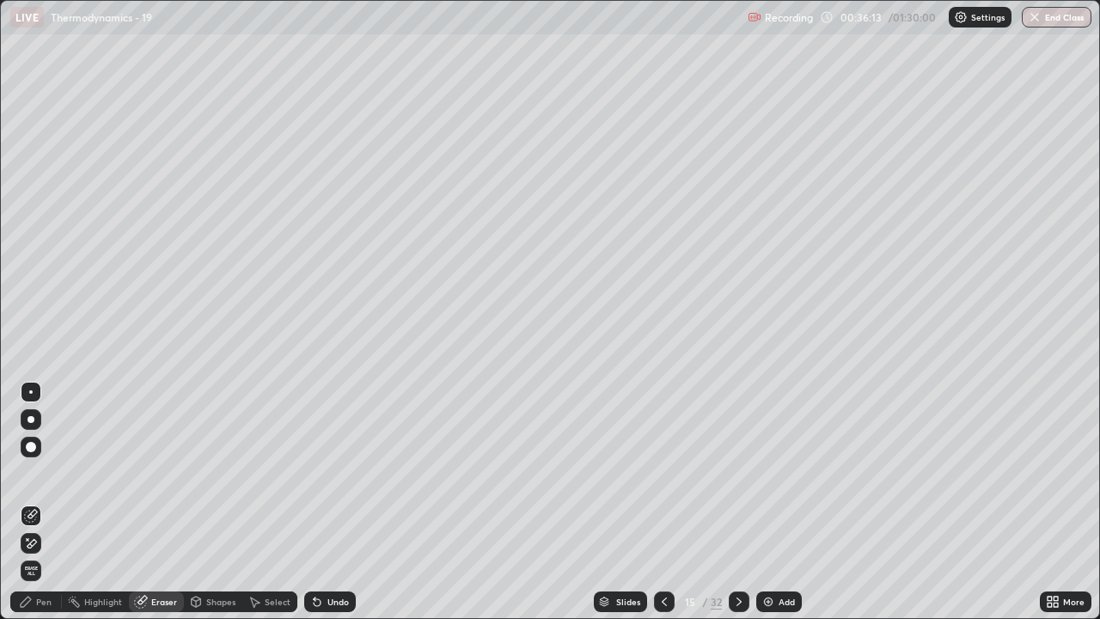
click at [44, 502] on div "Pen" at bounding box center [43, 601] width 15 height 9
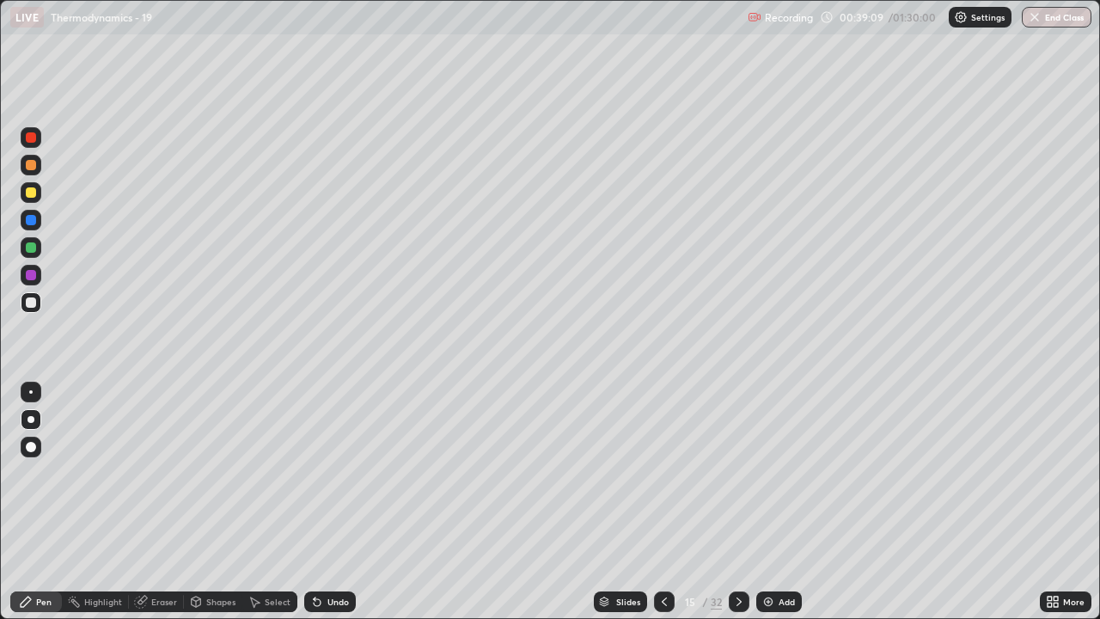
click at [163, 502] on div "Eraser" at bounding box center [164, 601] width 26 height 9
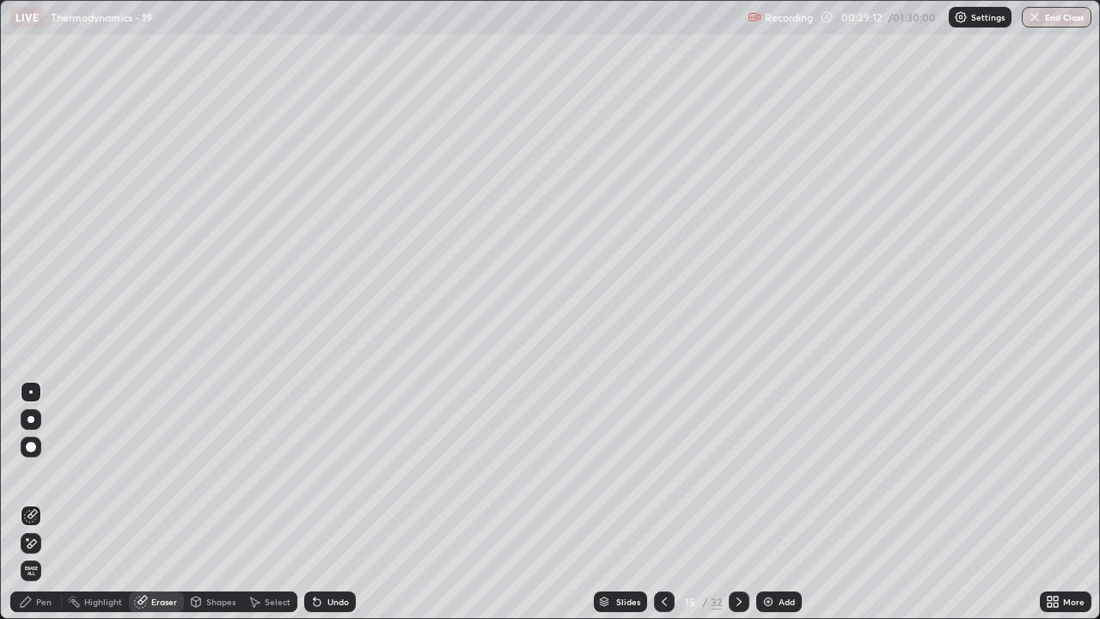
click at [43, 502] on div "Pen" at bounding box center [36, 601] width 52 height 21
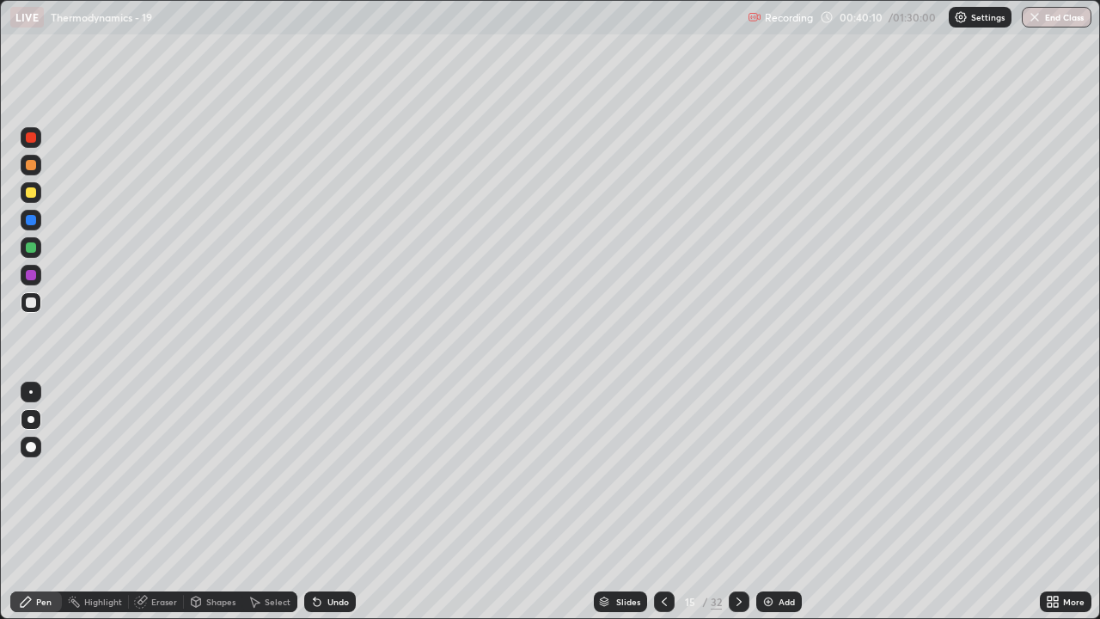
click at [161, 502] on div "Eraser" at bounding box center [164, 601] width 26 height 9
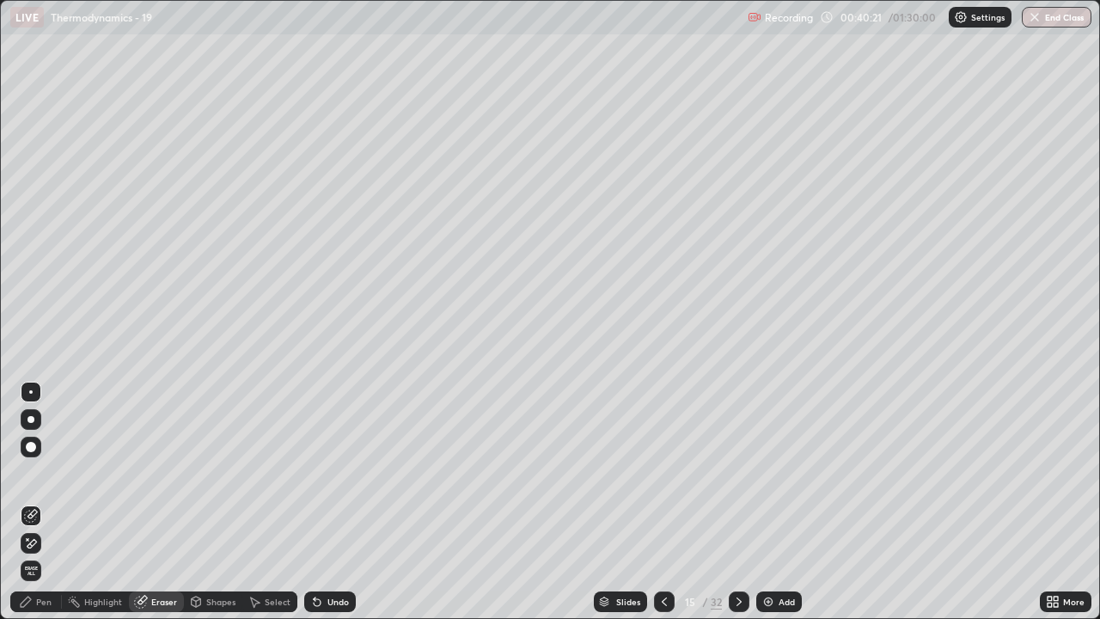
click at [162, 502] on div "Eraser" at bounding box center [156, 601] width 55 height 21
click at [660, 502] on icon at bounding box center [665, 602] width 14 height 14
click at [663, 502] on icon at bounding box center [665, 602] width 14 height 14
click at [660, 502] on icon at bounding box center [665, 602] width 14 height 14
click at [735, 502] on icon at bounding box center [739, 602] width 14 height 14
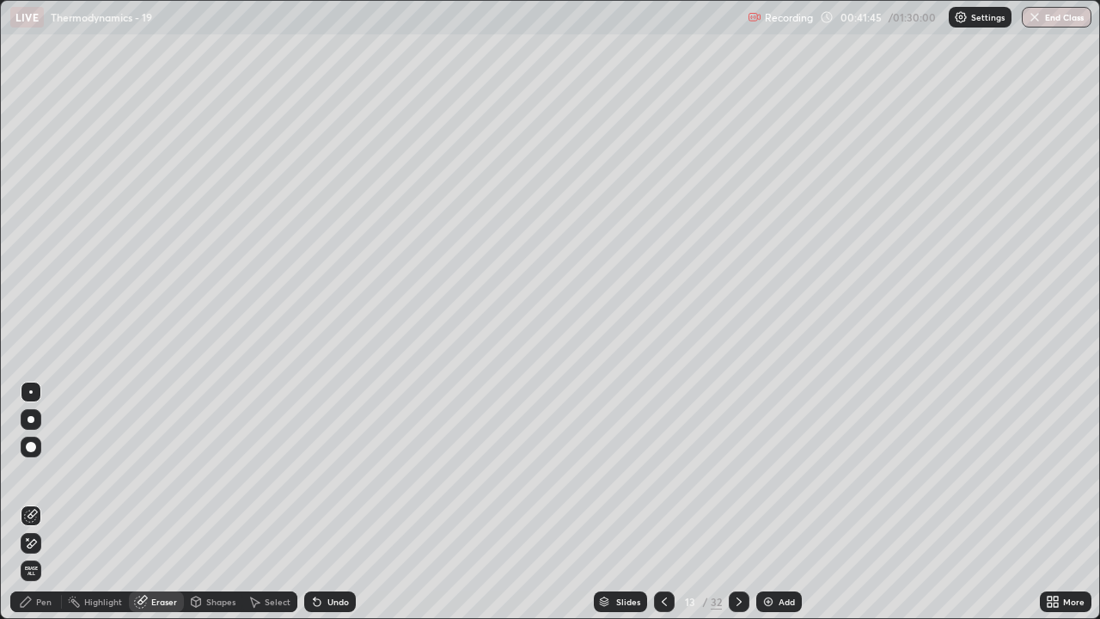
click at [737, 502] on icon at bounding box center [739, 602] width 14 height 14
click at [739, 502] on icon at bounding box center [739, 602] width 14 height 14
click at [46, 502] on div "Pen" at bounding box center [43, 601] width 15 height 9
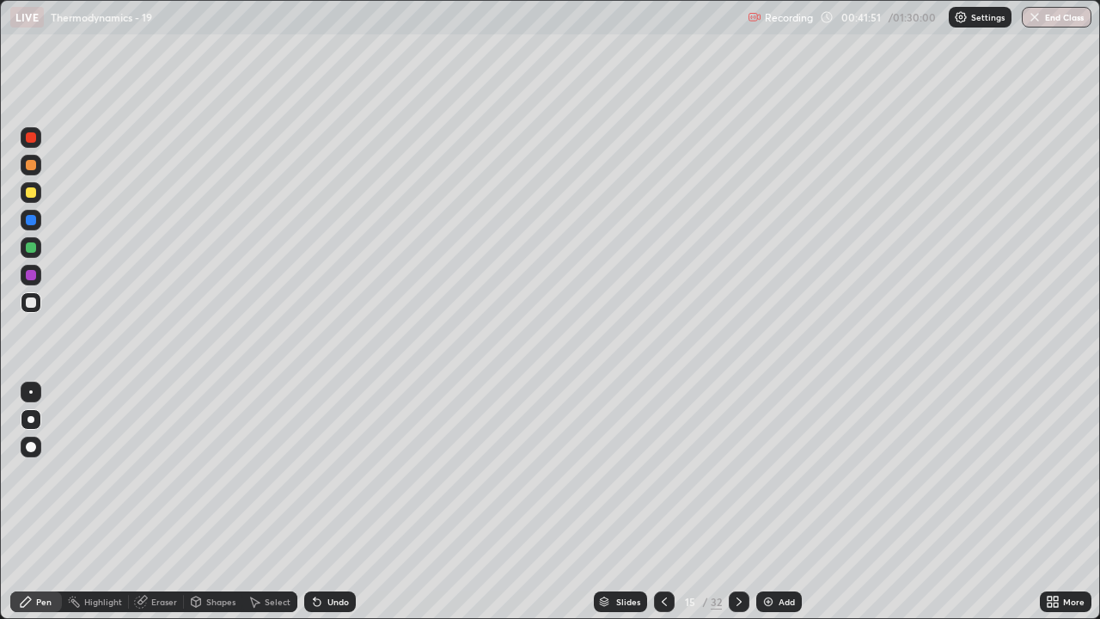
click at [33, 245] on div at bounding box center [31, 247] width 10 height 10
click at [736, 502] on icon at bounding box center [739, 602] width 14 height 14
click at [164, 502] on div "Eraser" at bounding box center [164, 601] width 26 height 9
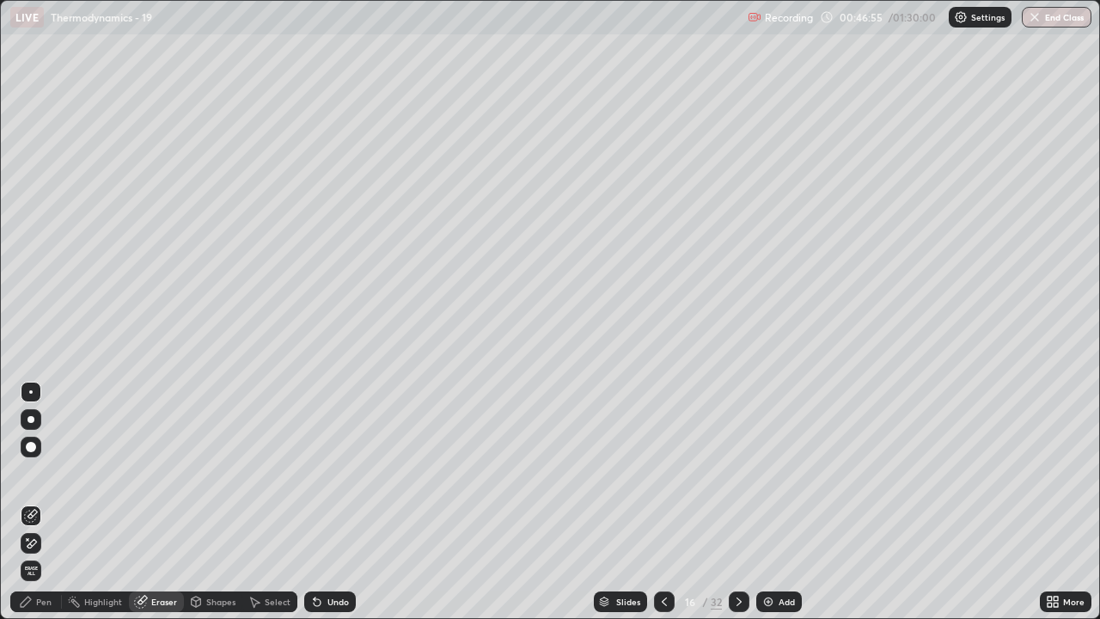
click at [46, 502] on div "Pen" at bounding box center [43, 601] width 15 height 9
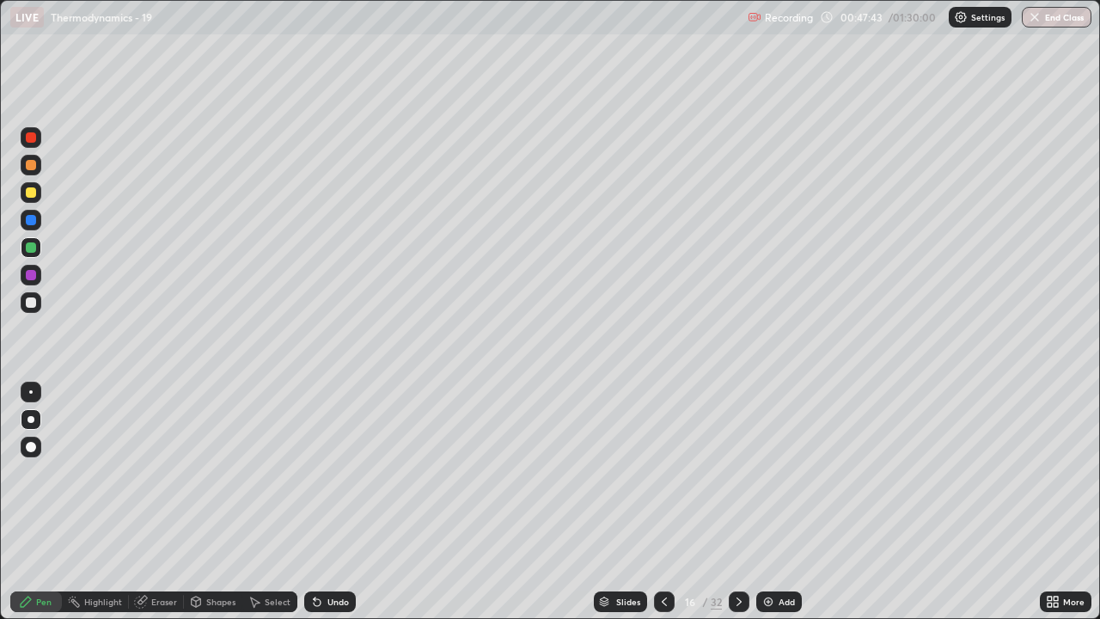
click at [29, 309] on div at bounding box center [31, 302] width 21 height 21
click at [736, 502] on icon at bounding box center [739, 602] width 14 height 14
click at [153, 502] on div "Eraser" at bounding box center [164, 601] width 26 height 9
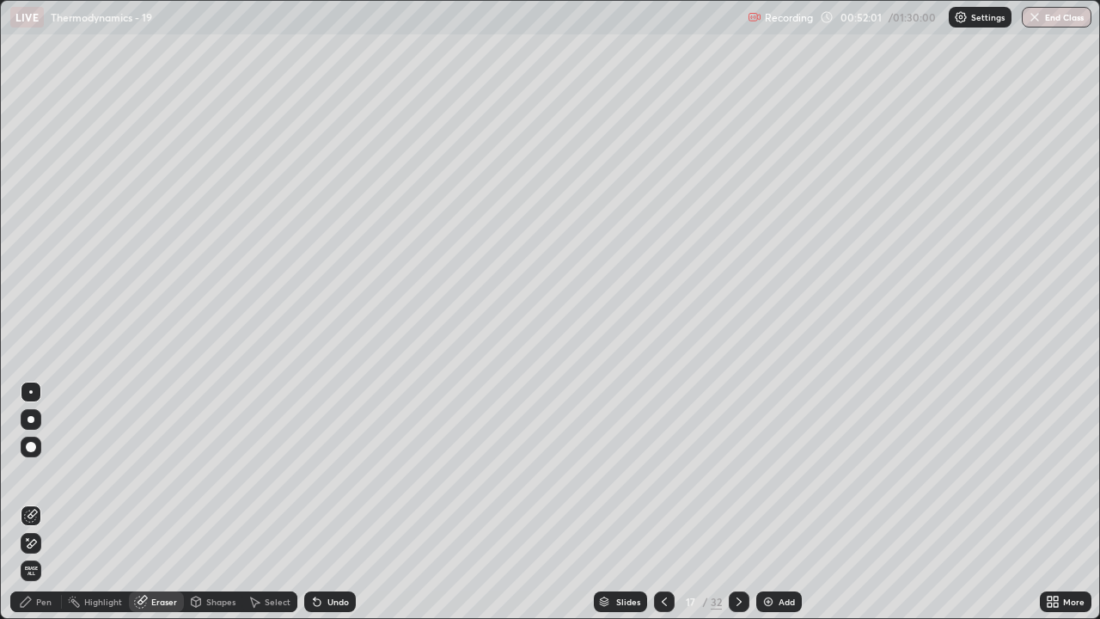
click at [39, 502] on div "Pen" at bounding box center [43, 601] width 15 height 9
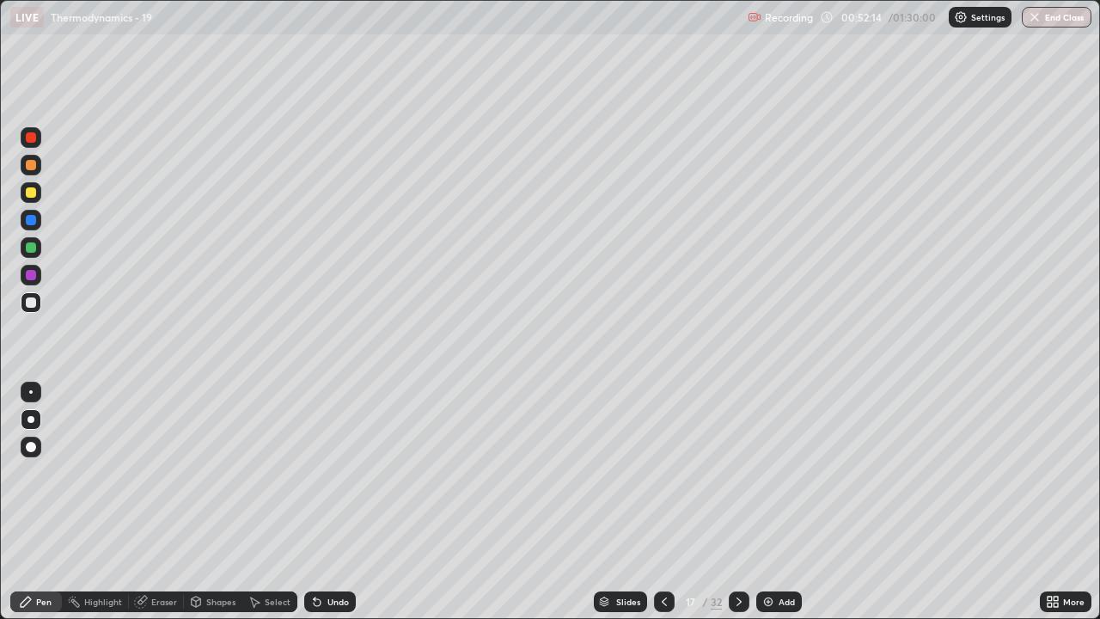
click at [166, 502] on div "Eraser" at bounding box center [164, 601] width 26 height 9
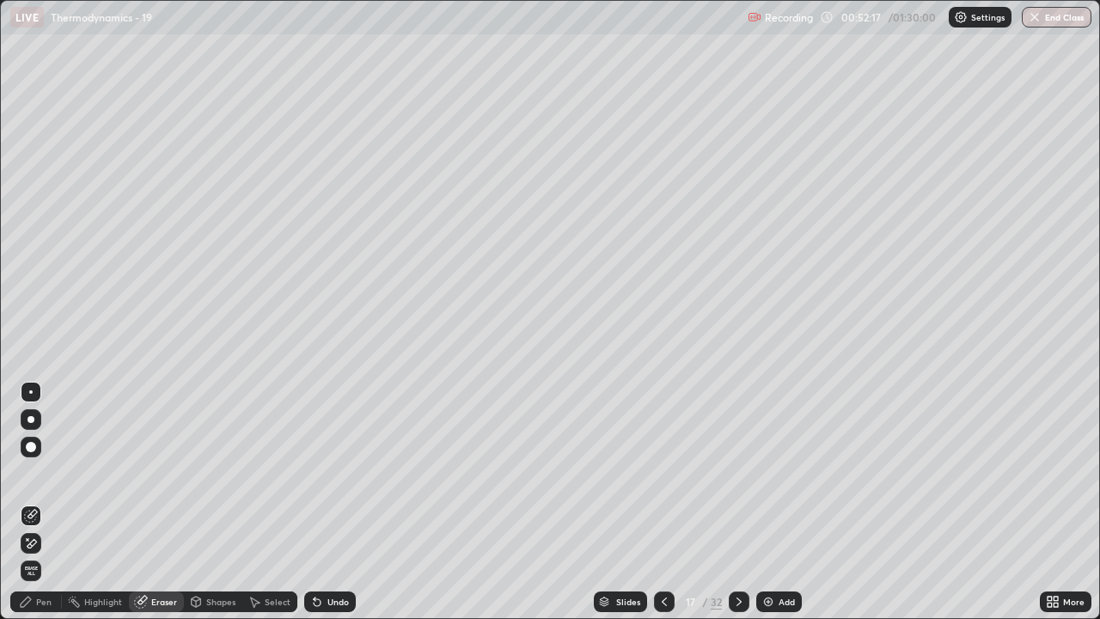
click at [44, 502] on div "Pen" at bounding box center [43, 601] width 15 height 9
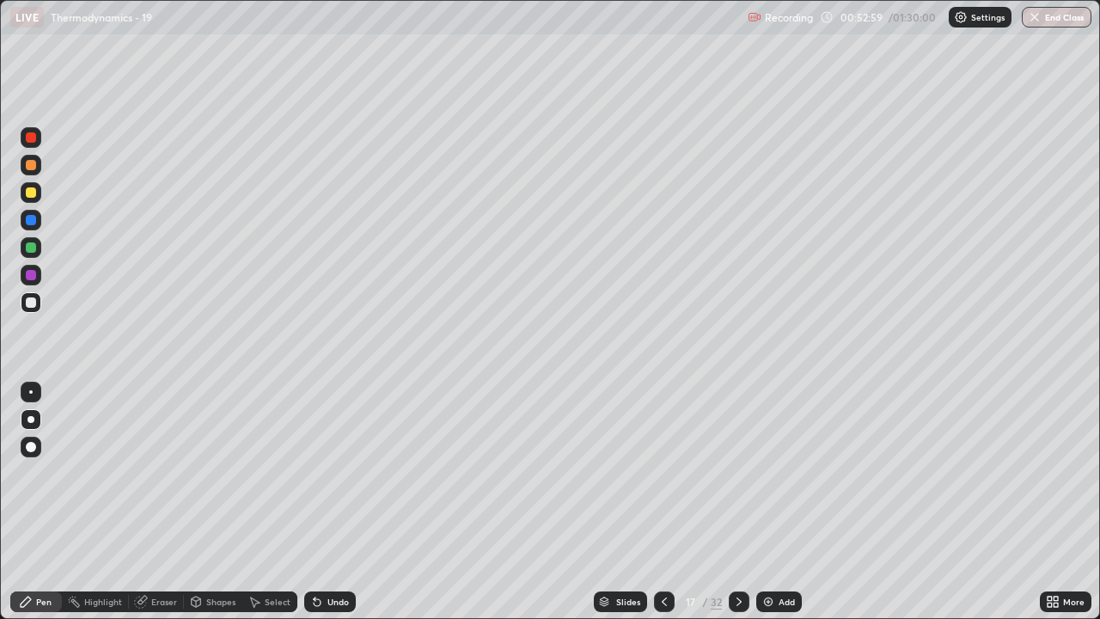
click at [737, 502] on icon at bounding box center [739, 602] width 14 height 14
click at [263, 502] on div "Select" at bounding box center [269, 601] width 55 height 34
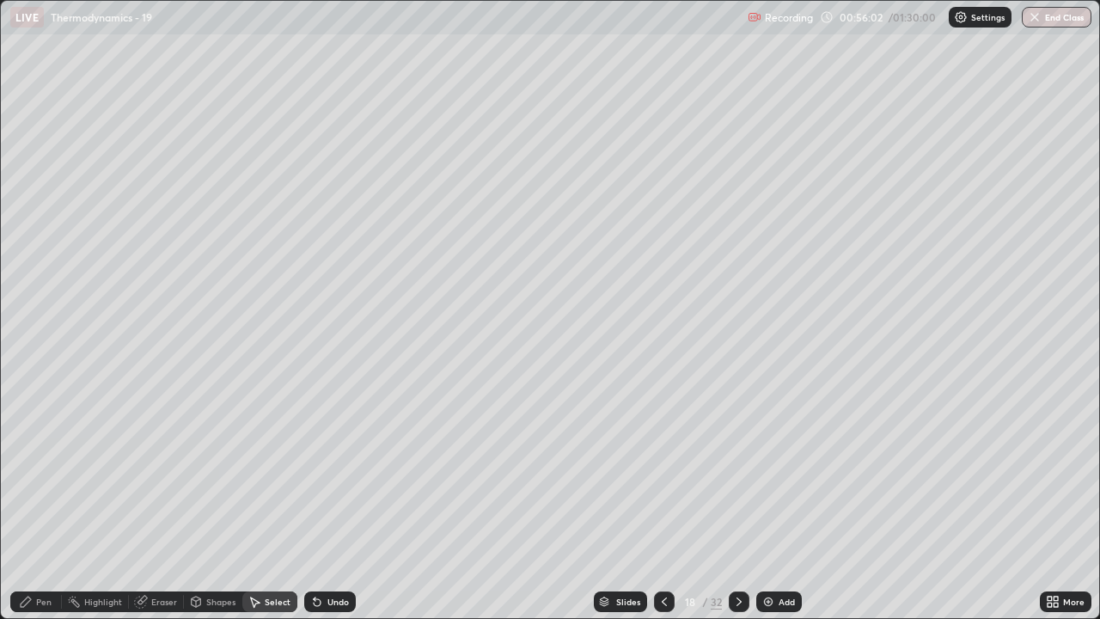
click at [43, 502] on div "Pen" at bounding box center [43, 601] width 15 height 9
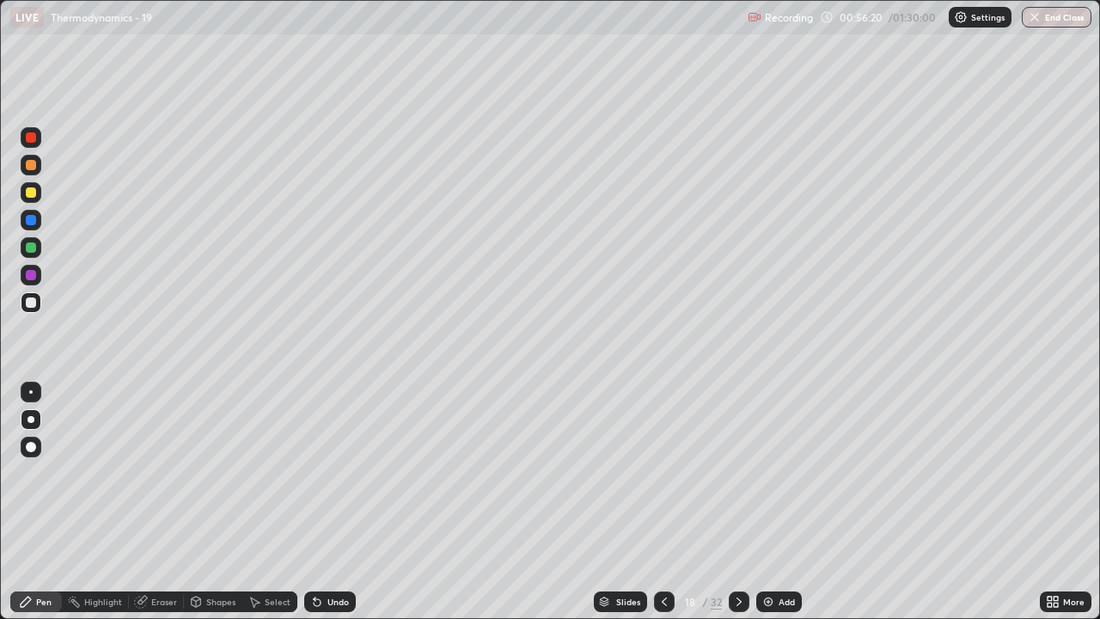
click at [165, 502] on div "Eraser" at bounding box center [164, 601] width 26 height 9
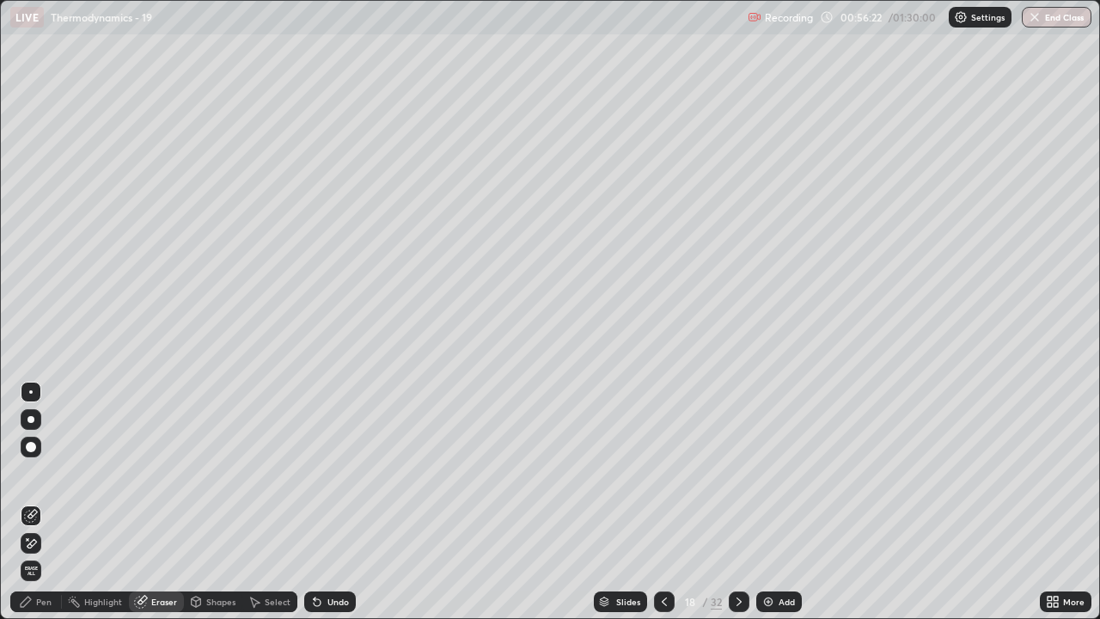
click at [43, 502] on div "Pen" at bounding box center [43, 601] width 15 height 9
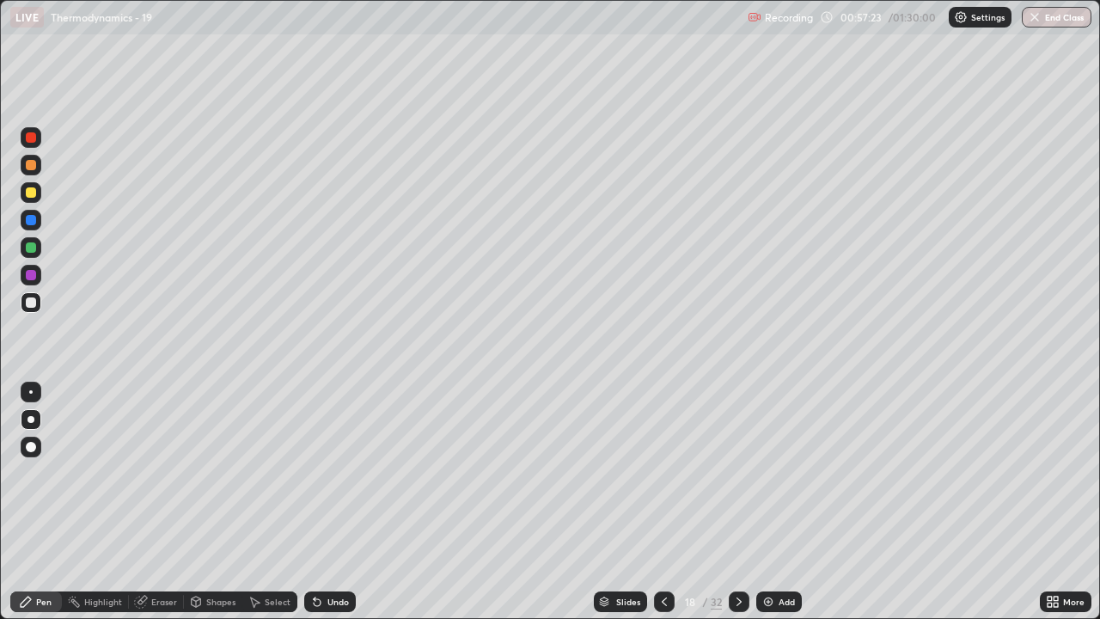
click at [739, 502] on icon at bounding box center [739, 602] width 14 height 14
click at [164, 502] on div "Eraser" at bounding box center [156, 601] width 55 height 21
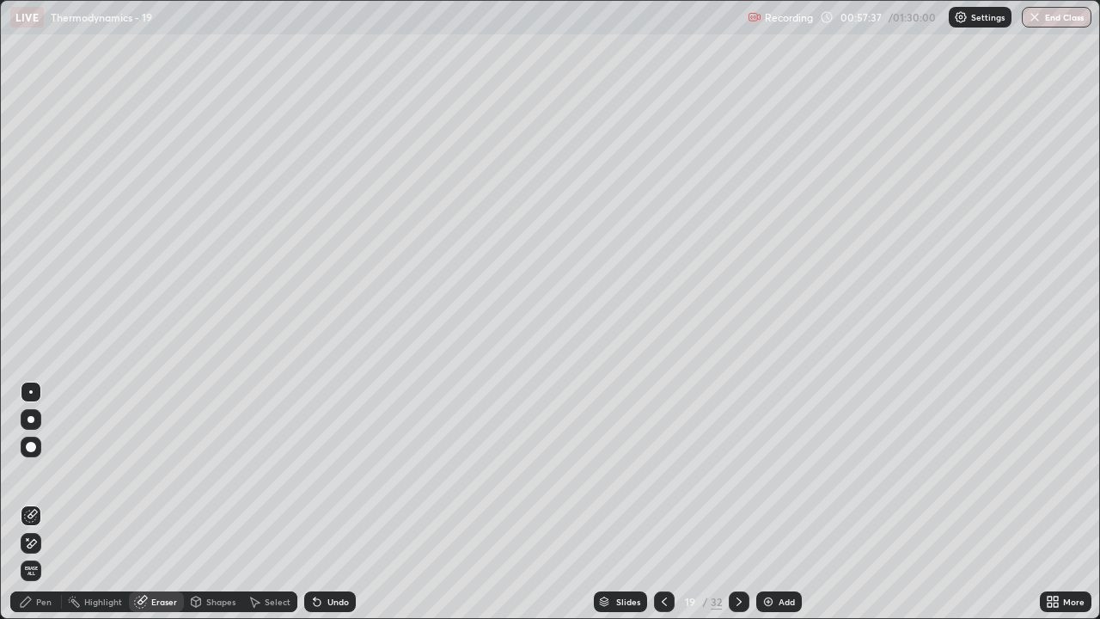
click at [43, 502] on div "Pen" at bounding box center [43, 601] width 15 height 9
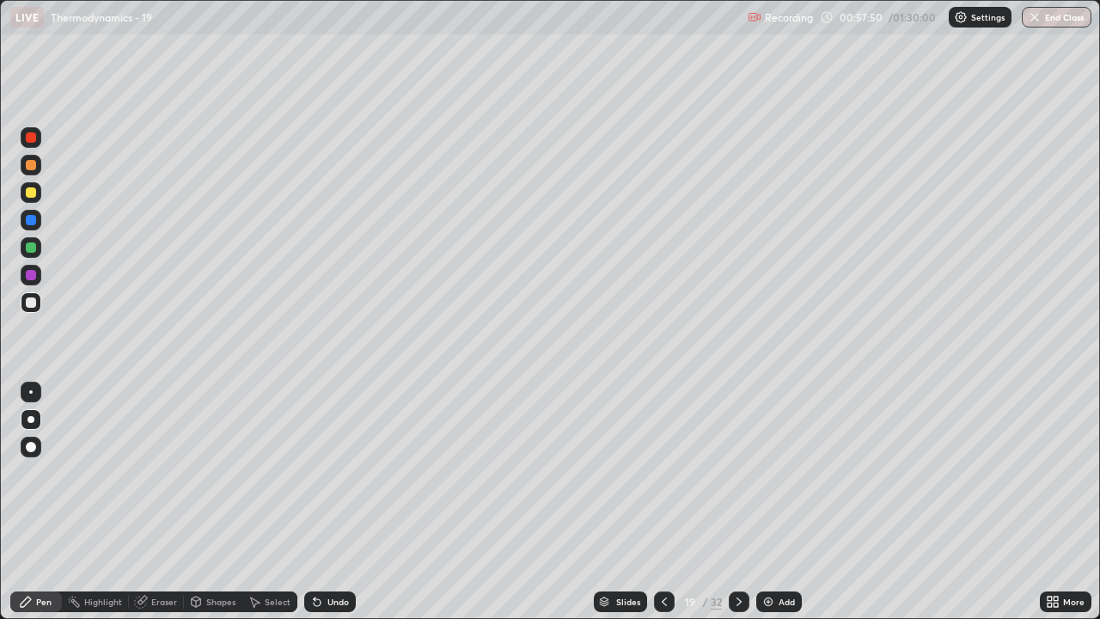
click at [163, 502] on div "Eraser" at bounding box center [164, 601] width 26 height 9
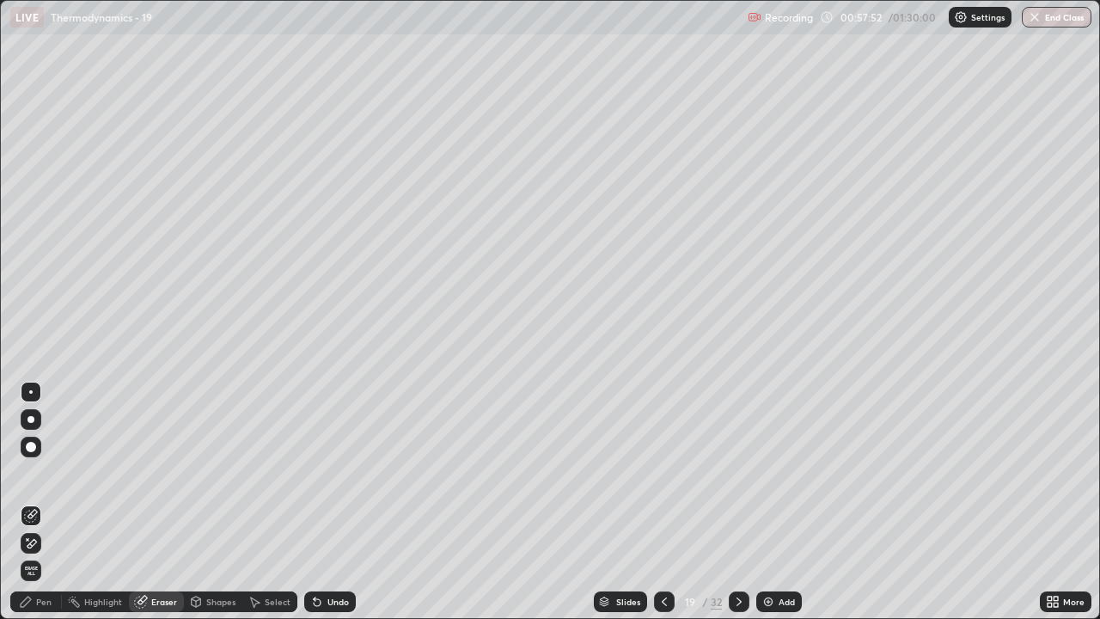
click at [28, 502] on div "Pen" at bounding box center [36, 601] width 52 height 21
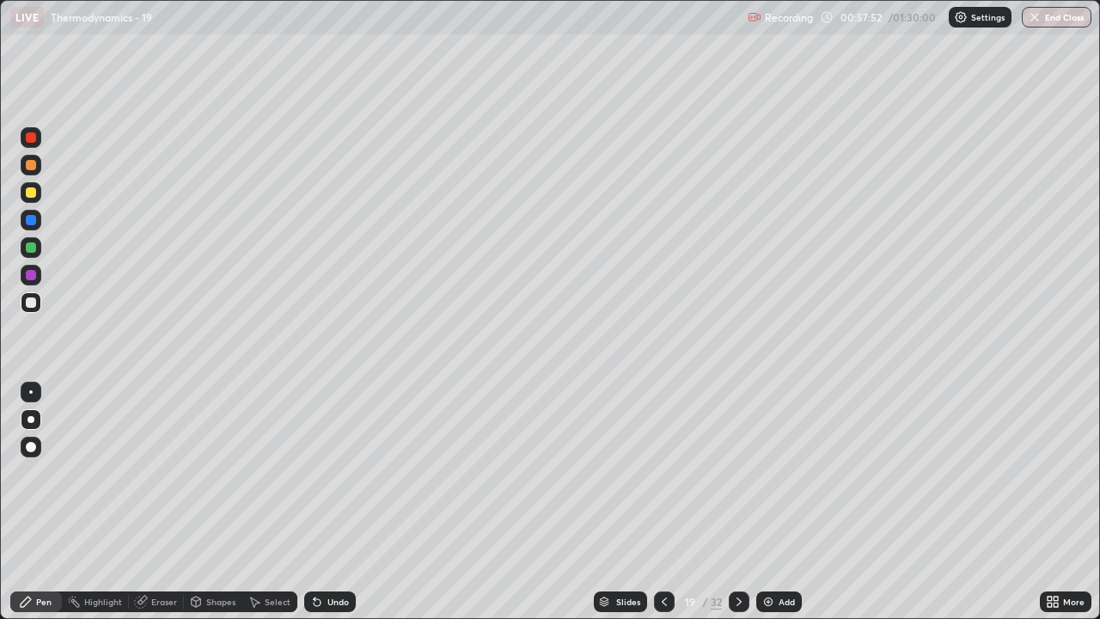
click at [46, 502] on div "Pen" at bounding box center [43, 601] width 15 height 9
click at [739, 502] on icon at bounding box center [739, 602] width 14 height 14
click at [663, 502] on icon at bounding box center [665, 602] width 14 height 14
click at [737, 502] on icon at bounding box center [739, 602] width 14 height 14
click at [165, 502] on div "Eraser" at bounding box center [156, 601] width 55 height 21
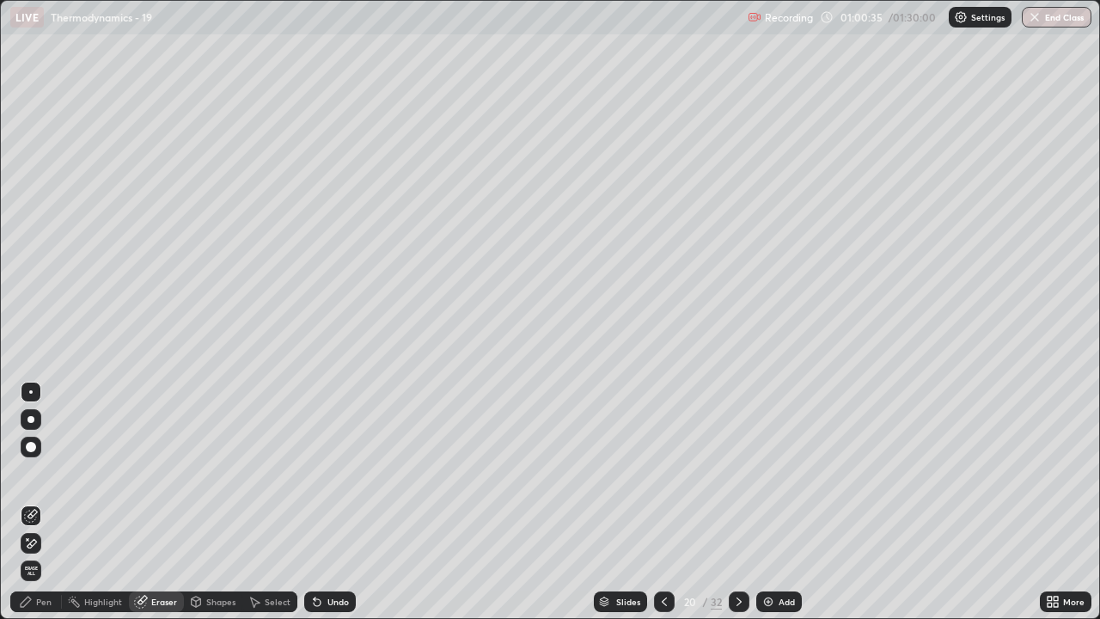
click at [46, 502] on div "Pen" at bounding box center [43, 601] width 15 height 9
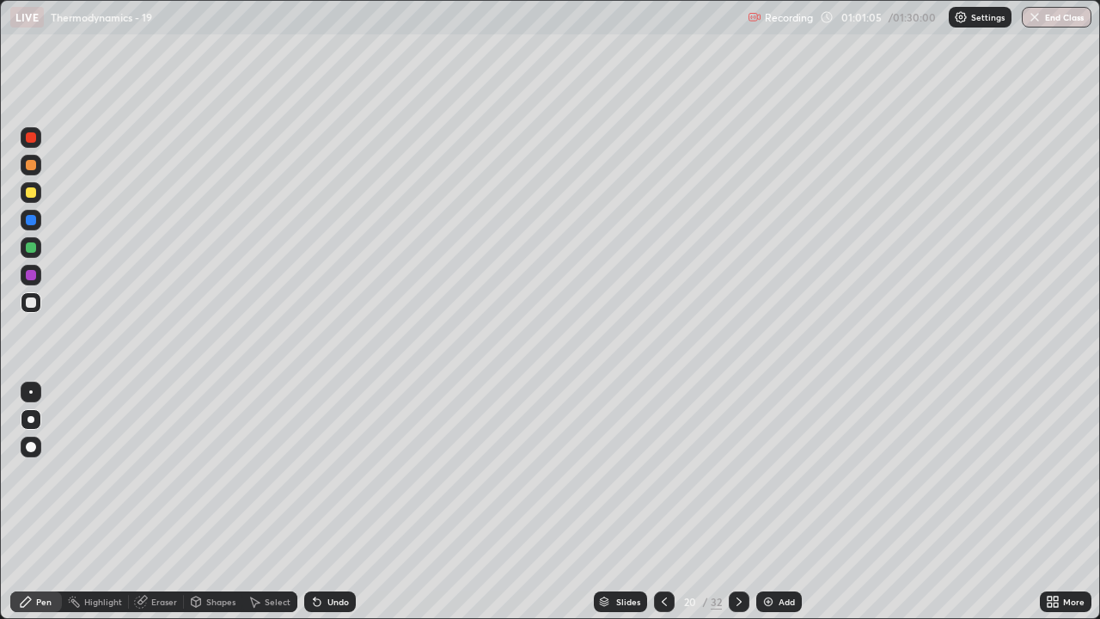
click at [151, 502] on div "Eraser" at bounding box center [164, 601] width 26 height 9
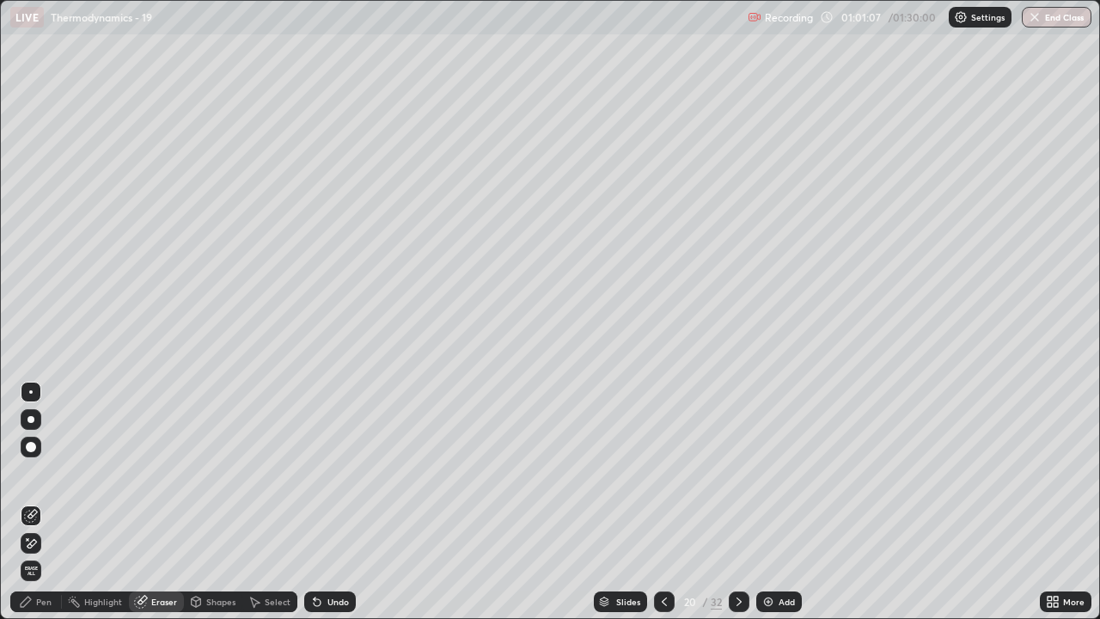
click at [34, 502] on div "Pen" at bounding box center [36, 601] width 52 height 21
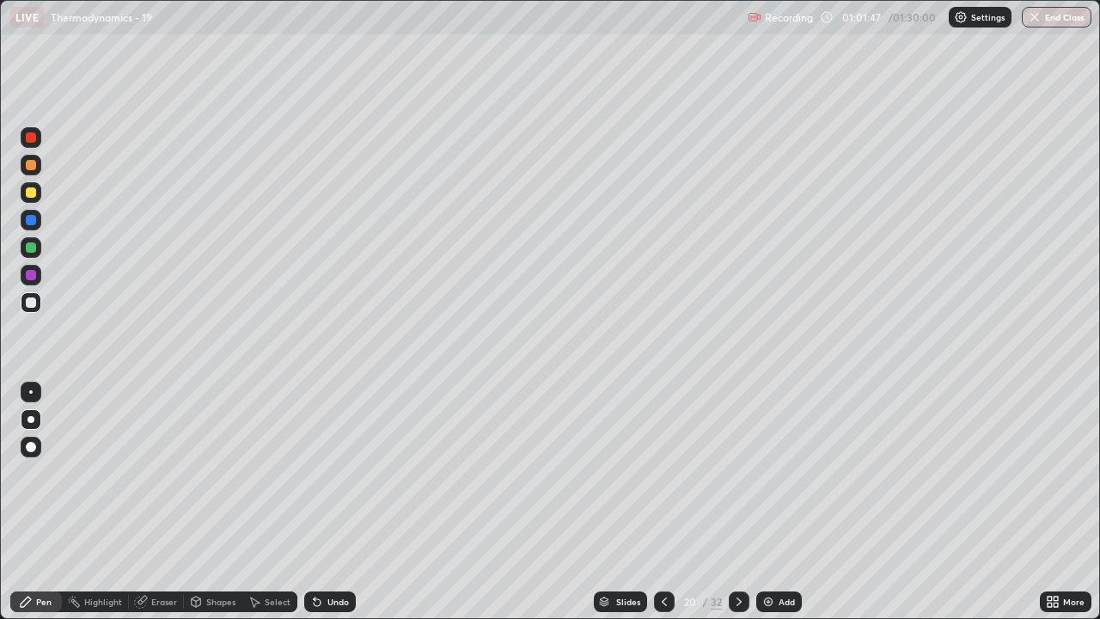
click at [737, 502] on icon at bounding box center [739, 601] width 5 height 9
click at [163, 502] on div "Eraser" at bounding box center [164, 601] width 26 height 9
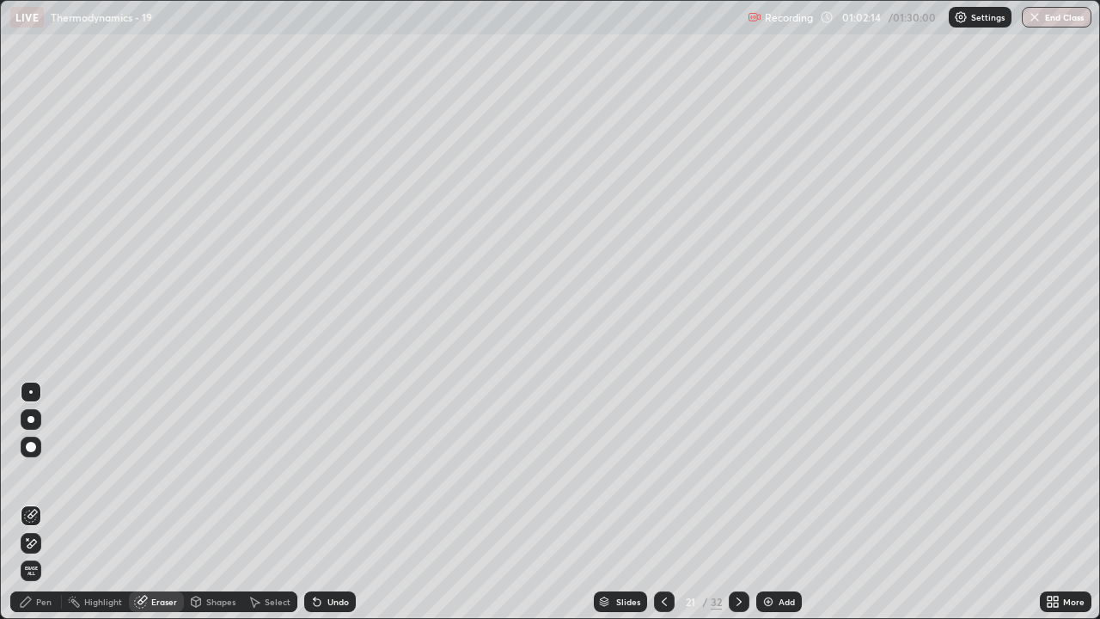
click at [47, 502] on div "Pen" at bounding box center [36, 601] width 52 height 21
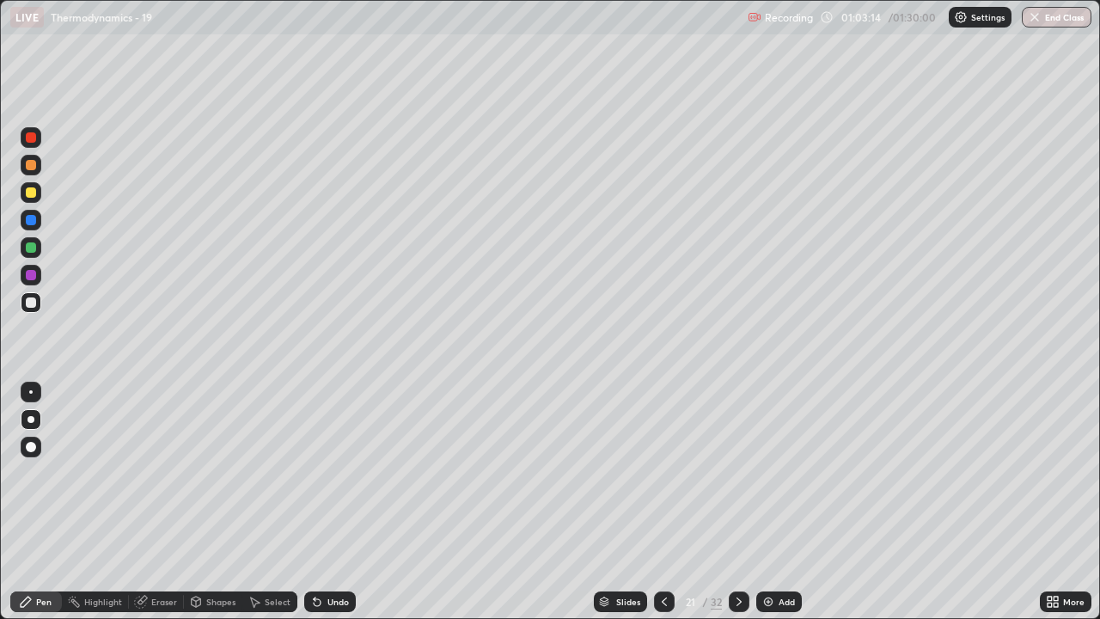
click at [663, 502] on icon at bounding box center [665, 602] width 14 height 14
click at [661, 502] on icon at bounding box center [665, 602] width 14 height 14
click at [662, 502] on div at bounding box center [664, 601] width 21 height 34
click at [737, 502] on icon at bounding box center [739, 602] width 14 height 14
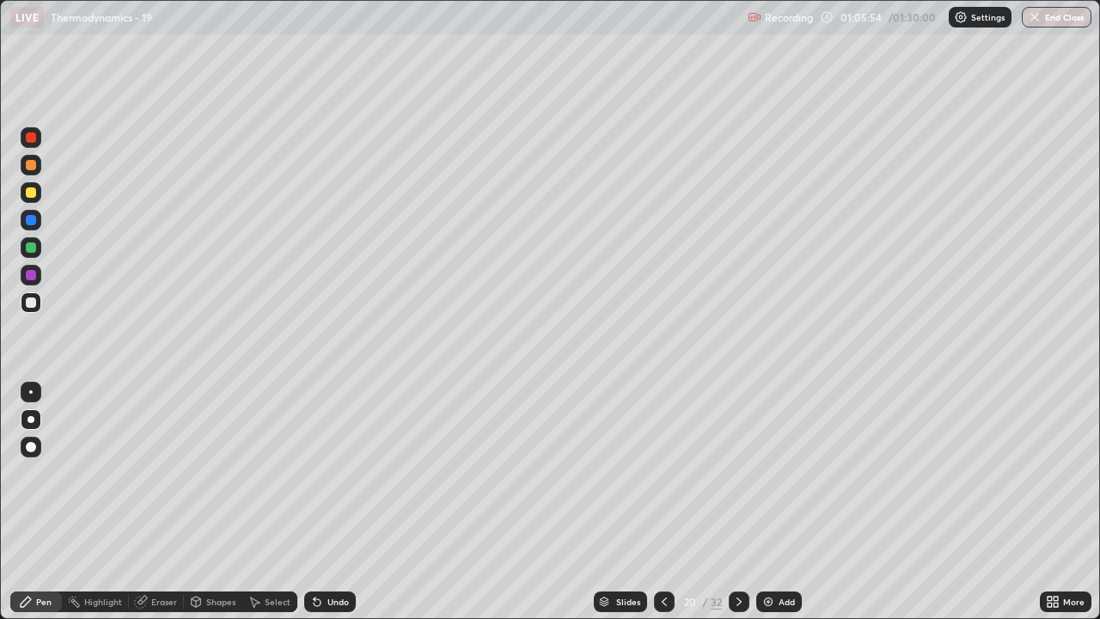
click at [737, 502] on icon at bounding box center [739, 602] width 14 height 14
click at [739, 502] on icon at bounding box center [739, 602] width 14 height 14
click at [737, 502] on icon at bounding box center [739, 601] width 5 height 9
click at [158, 502] on div "Eraser" at bounding box center [164, 601] width 26 height 9
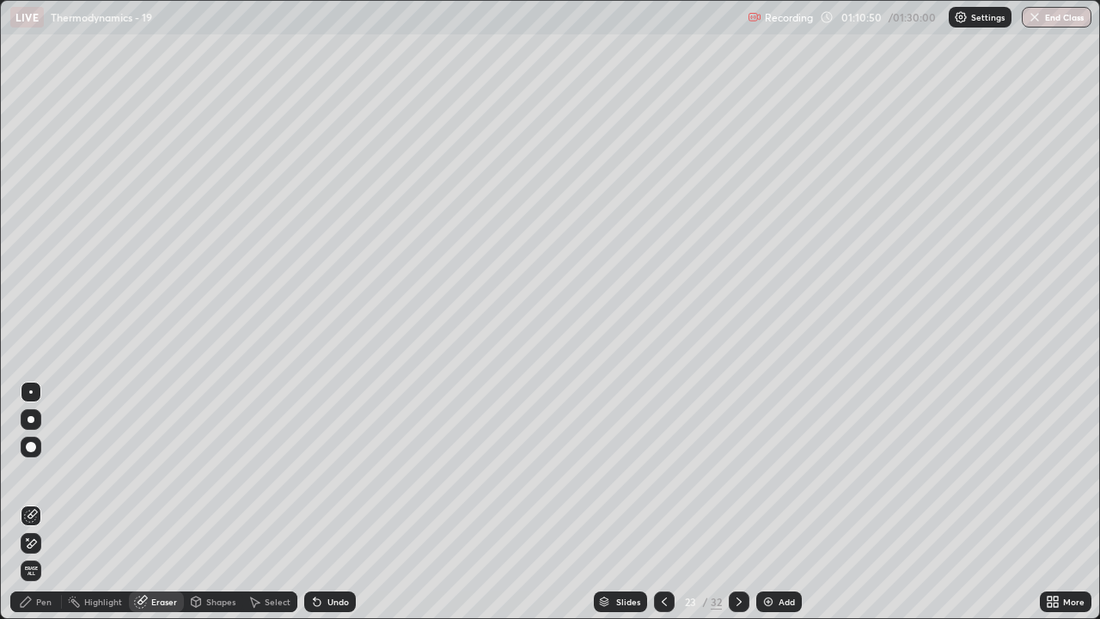
click at [45, 502] on div "Pen" at bounding box center [43, 601] width 15 height 9
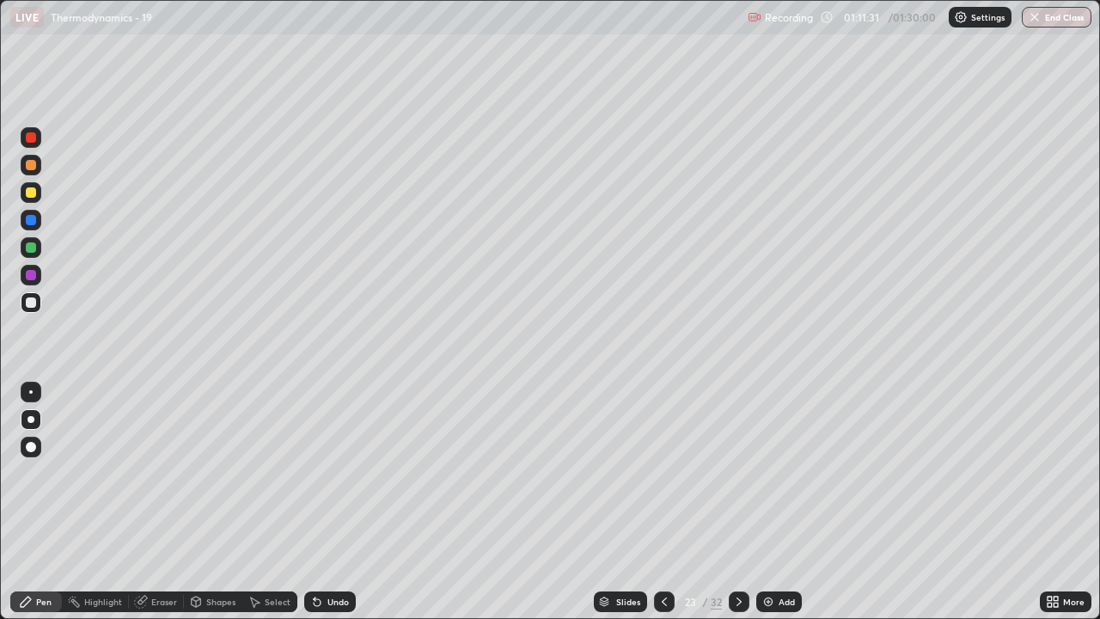
click at [159, 502] on div "Eraser" at bounding box center [164, 601] width 26 height 9
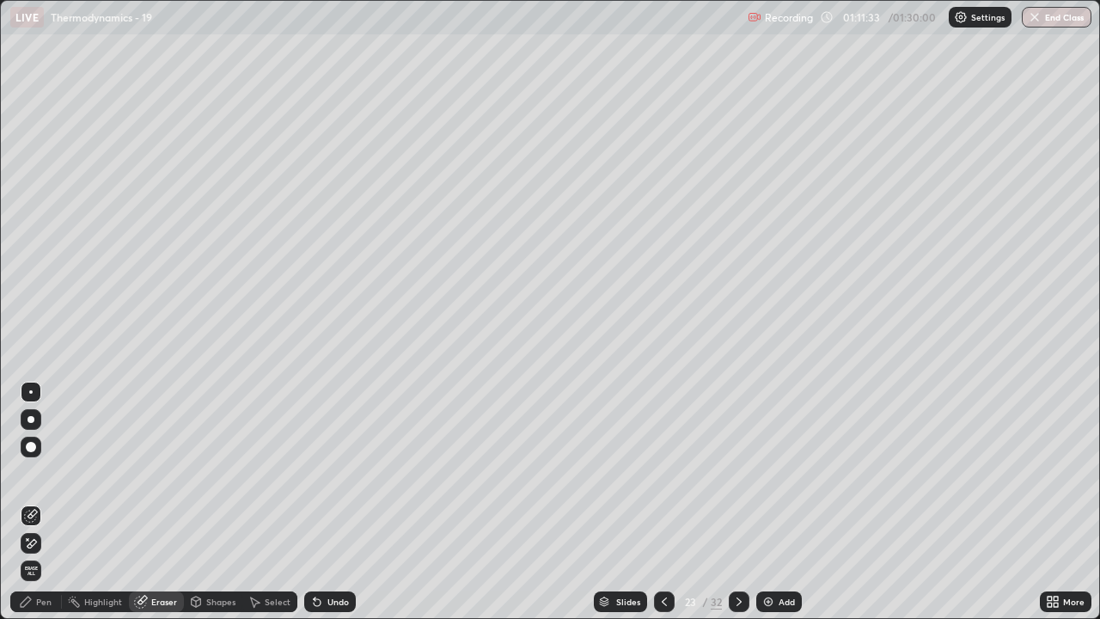
click at [43, 502] on div "Pen" at bounding box center [43, 601] width 15 height 9
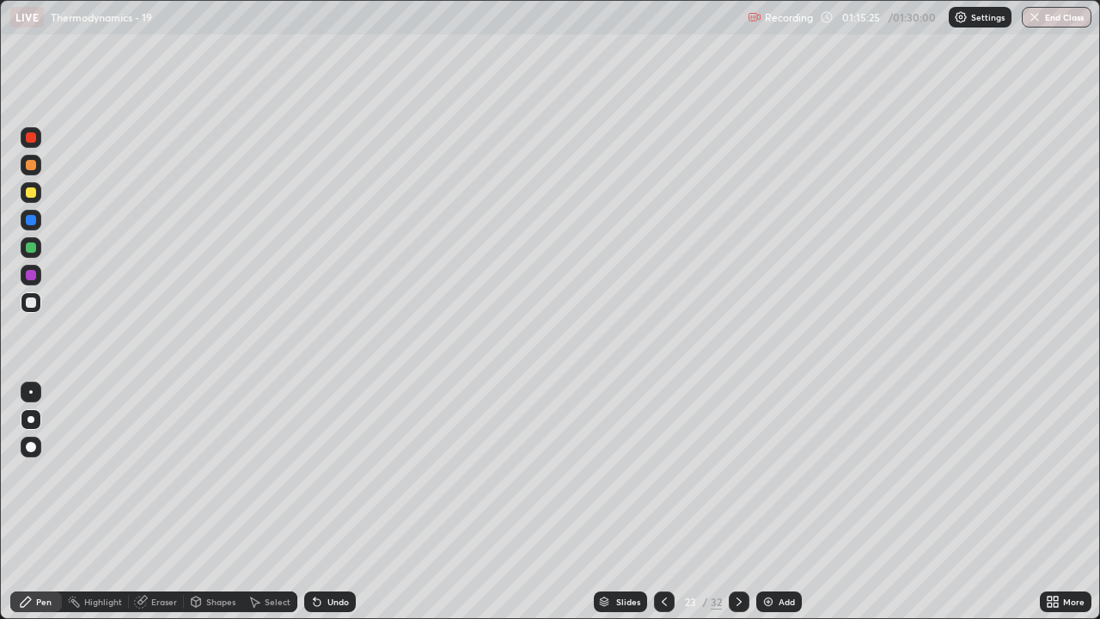
click at [739, 502] on div at bounding box center [739, 601] width 21 height 21
click at [33, 195] on div at bounding box center [31, 192] width 10 height 10
click at [156, 502] on div "Eraser" at bounding box center [156, 601] width 55 height 21
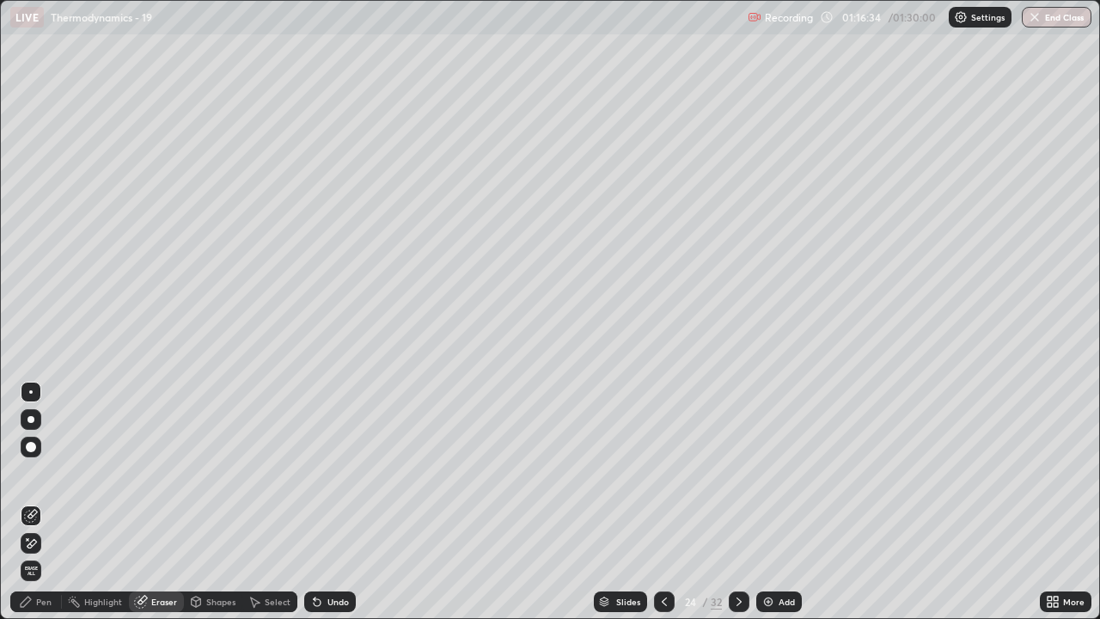
click at [43, 502] on div "Pen" at bounding box center [36, 601] width 52 height 21
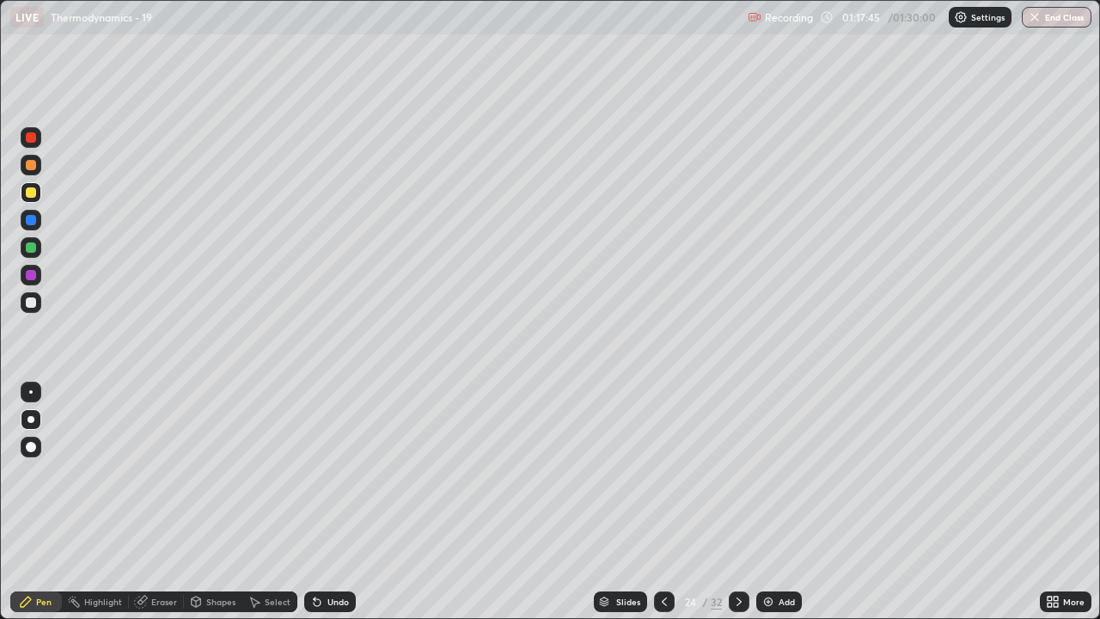
click at [162, 502] on div "Eraser" at bounding box center [164, 601] width 26 height 9
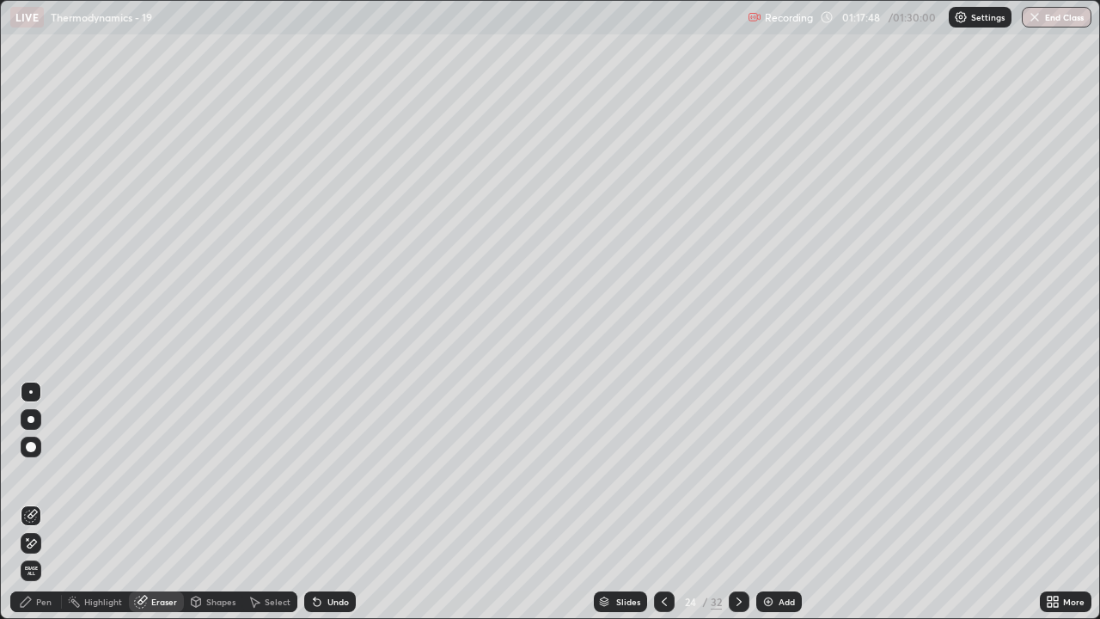
click at [47, 502] on div "Pen" at bounding box center [43, 601] width 15 height 9
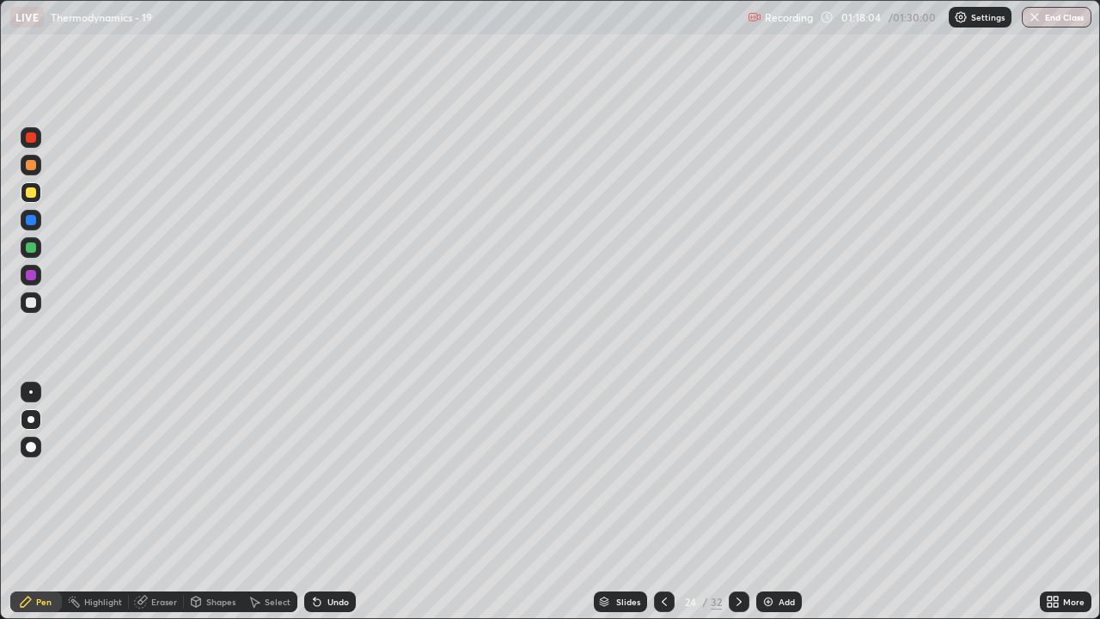
click at [163, 502] on div "Eraser" at bounding box center [164, 601] width 26 height 9
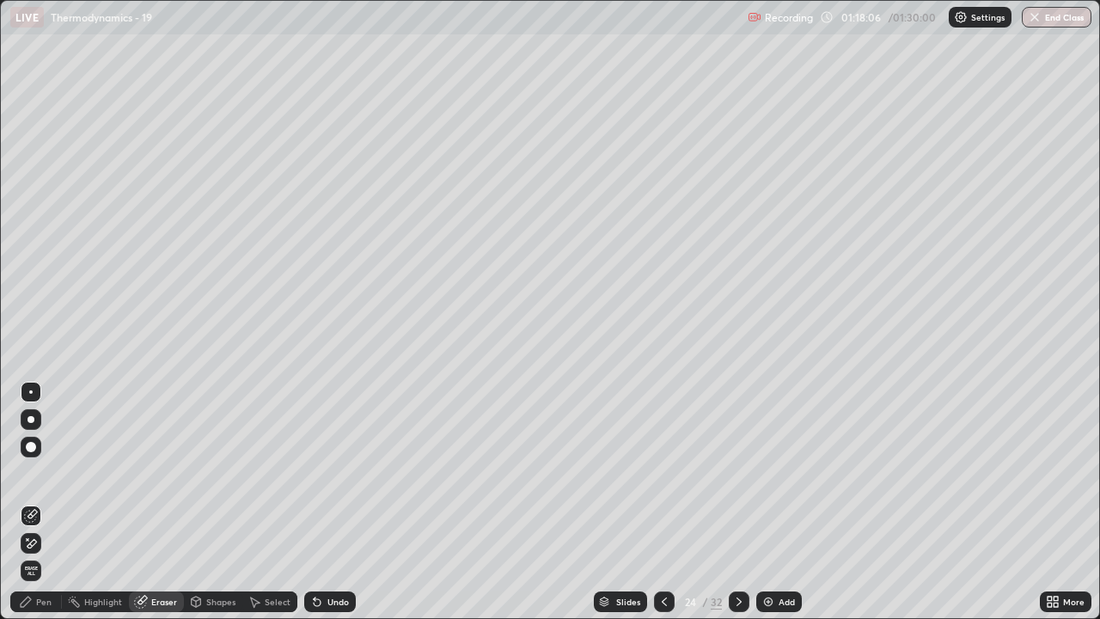
click at [52, 502] on div "Pen" at bounding box center [36, 601] width 52 height 21
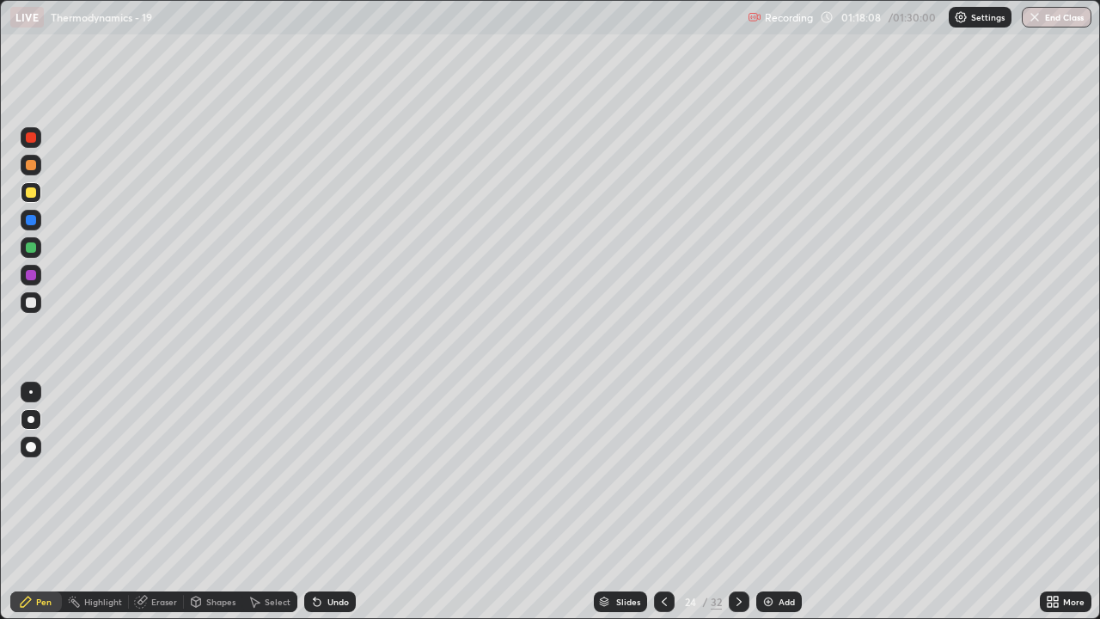
click at [157, 502] on div "Eraser" at bounding box center [164, 601] width 26 height 9
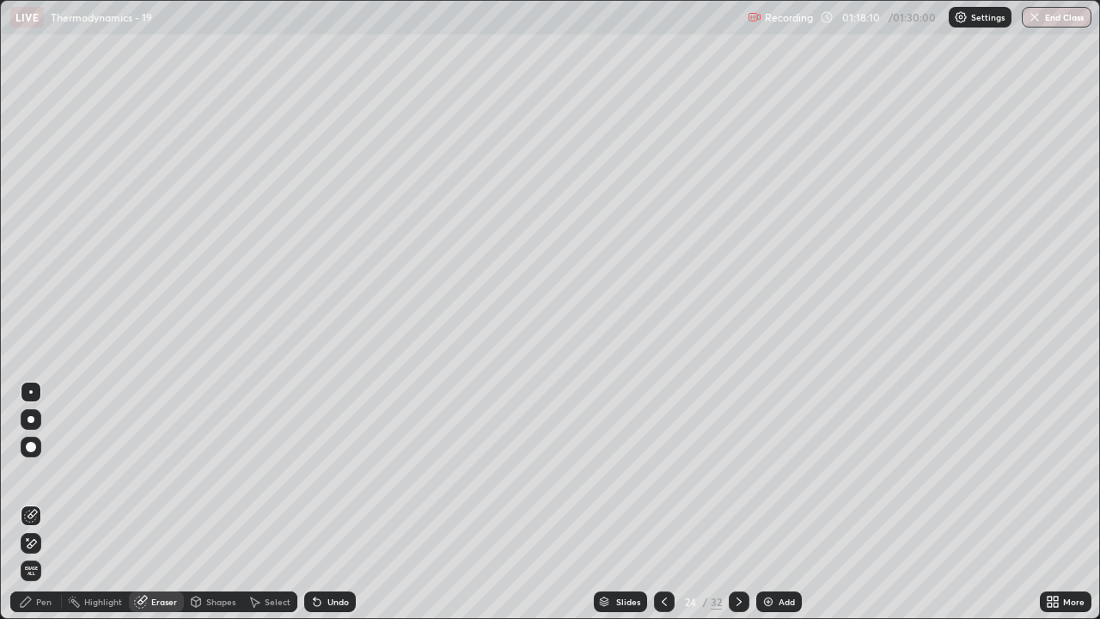
click at [38, 502] on div "Pen" at bounding box center [43, 601] width 15 height 9
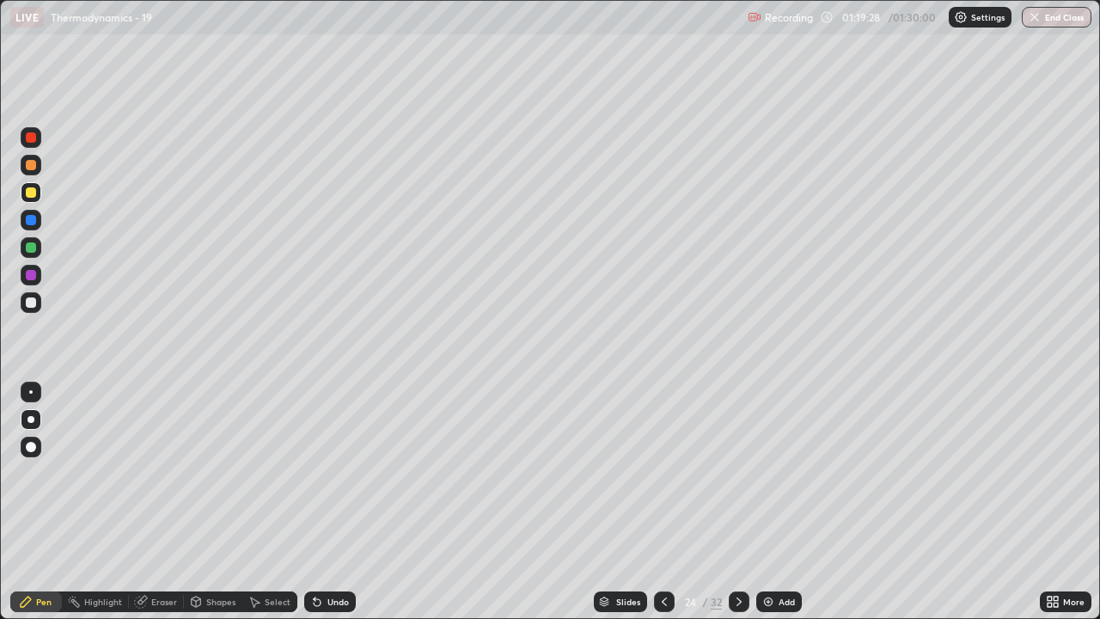
click at [739, 502] on icon at bounding box center [739, 601] width 5 height 9
click at [161, 502] on div "Eraser" at bounding box center [164, 601] width 26 height 9
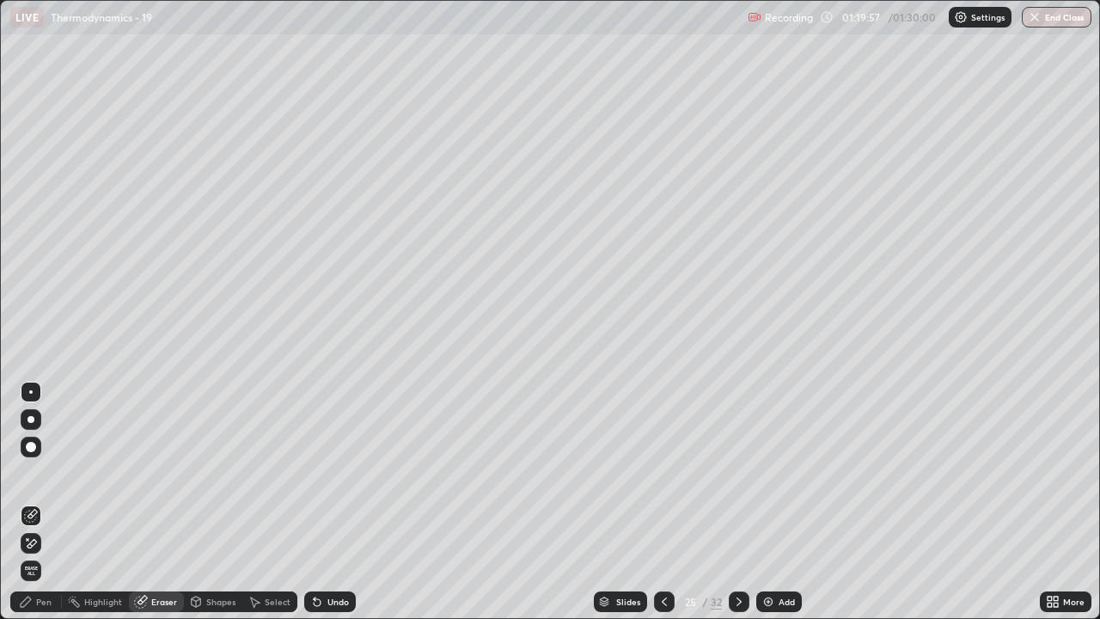
click at [43, 502] on div "Pen" at bounding box center [43, 601] width 15 height 9
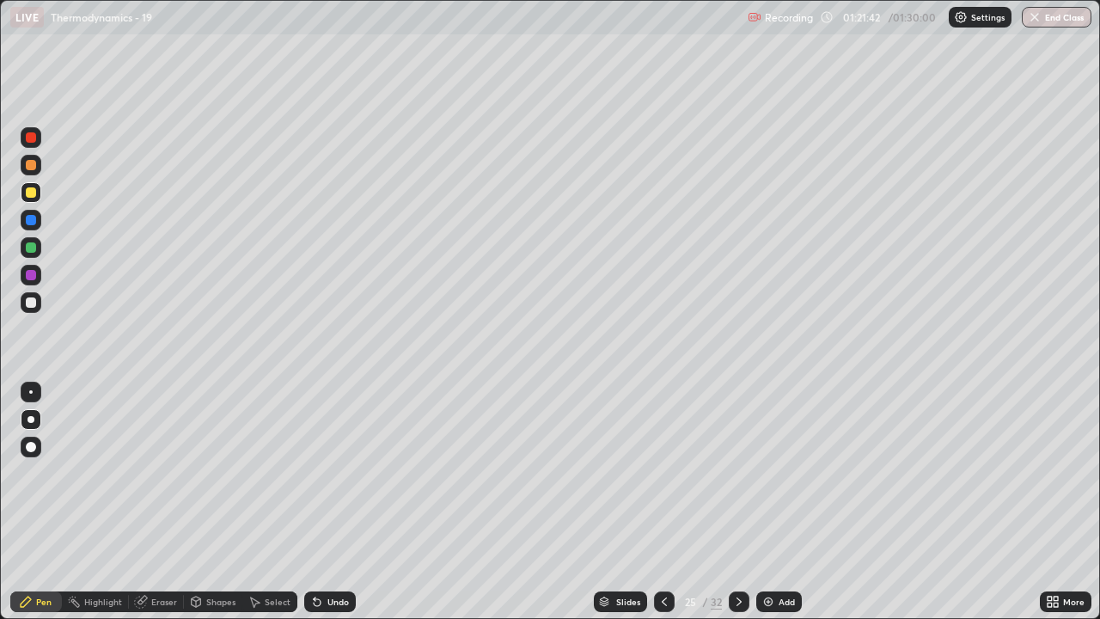
click at [740, 502] on icon at bounding box center [739, 602] width 14 height 14
click at [161, 502] on div "Eraser" at bounding box center [164, 601] width 26 height 9
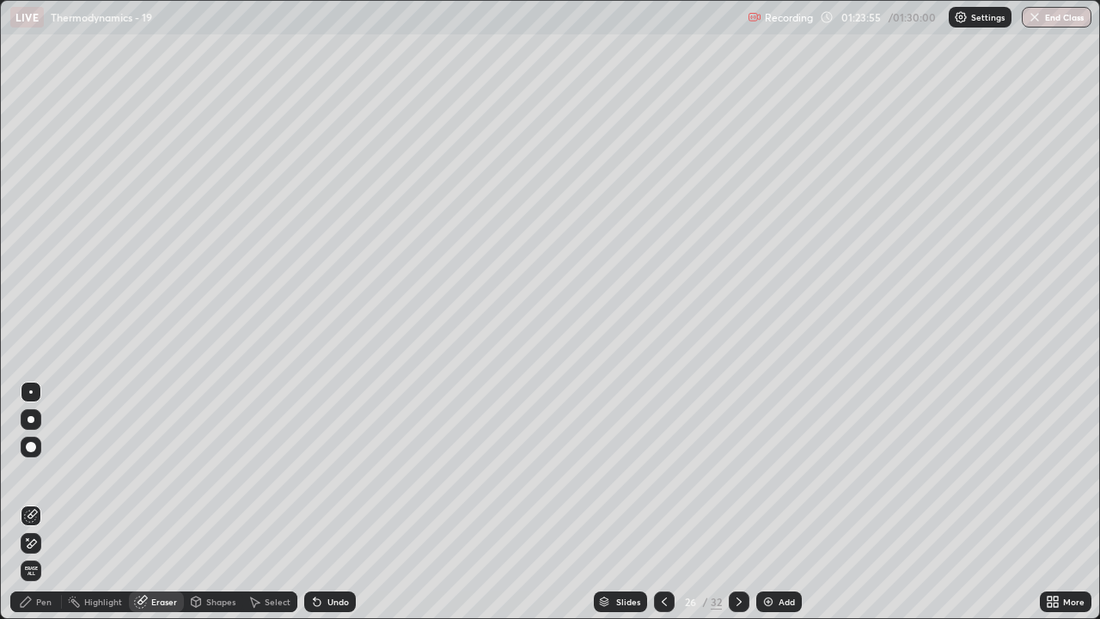
click at [49, 502] on div "Pen" at bounding box center [36, 601] width 52 height 21
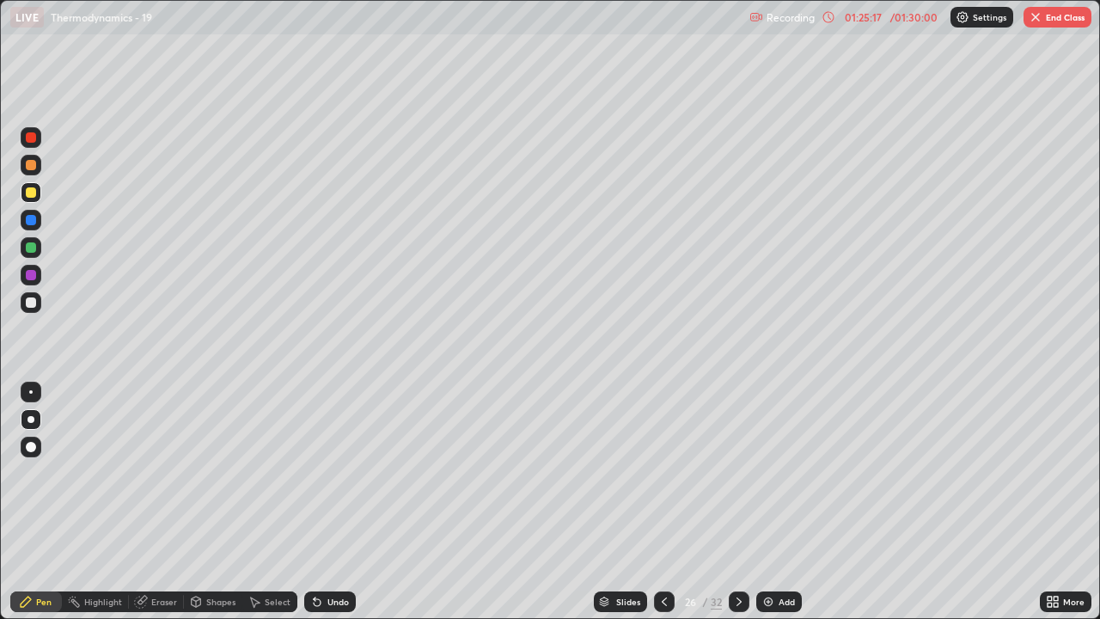
click at [739, 502] on icon at bounding box center [739, 602] width 14 height 14
click at [1047, 17] on button "End Class" at bounding box center [1058, 17] width 68 height 21
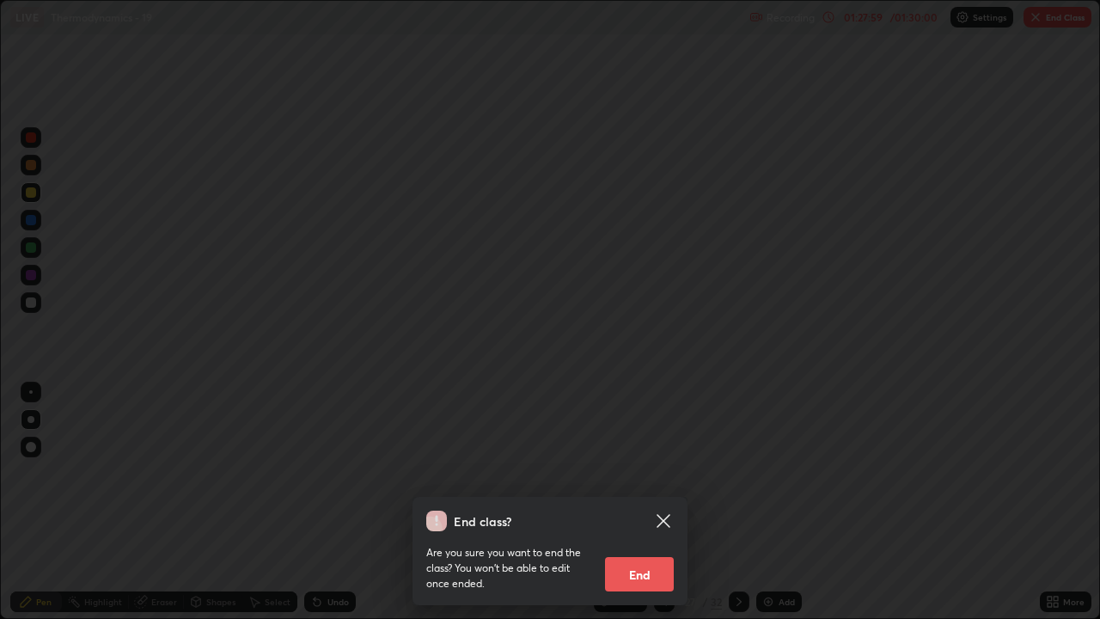
click at [657, 502] on button "End" at bounding box center [639, 574] width 69 height 34
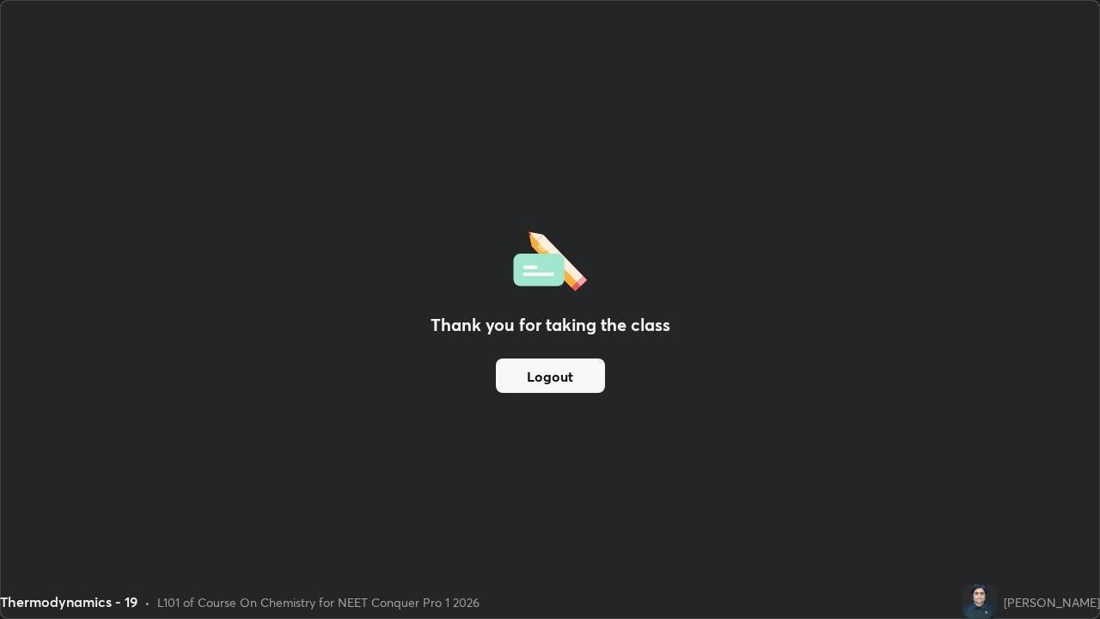
click at [590, 373] on button "Logout" at bounding box center [550, 375] width 109 height 34
